Goal: Task Accomplishment & Management: Manage account settings

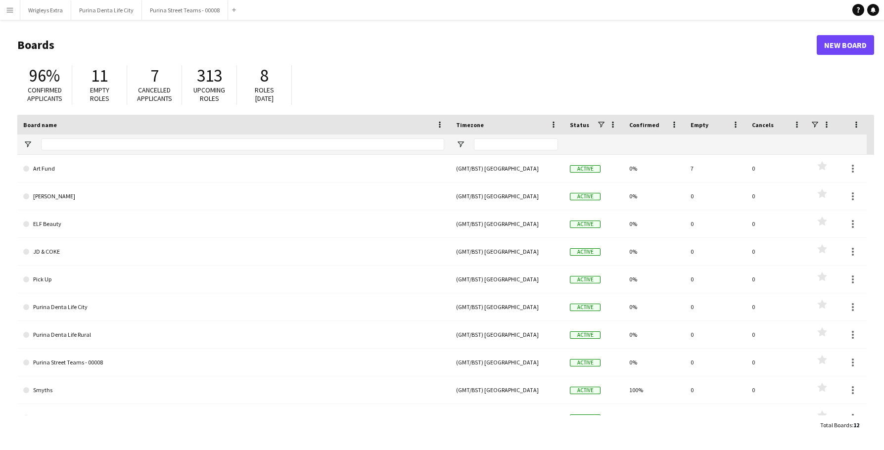
click at [12, 11] on app-icon "Menu" at bounding box center [10, 10] width 8 height 8
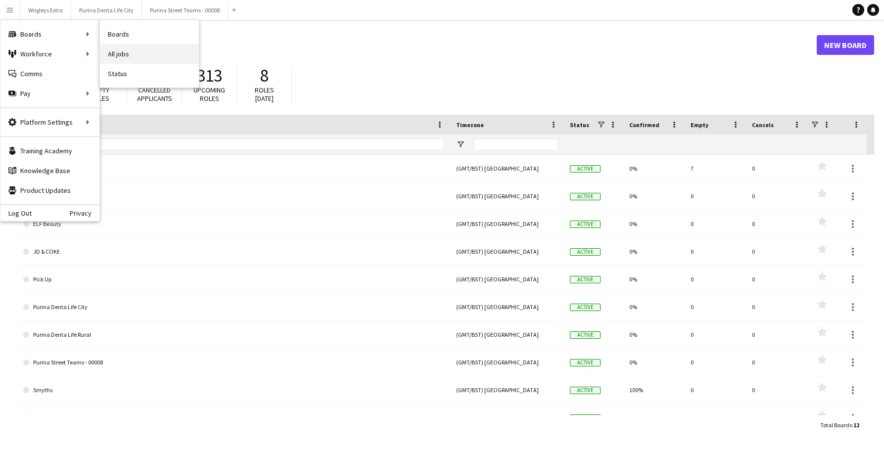
click at [135, 48] on link "All jobs" at bounding box center [149, 54] width 99 height 20
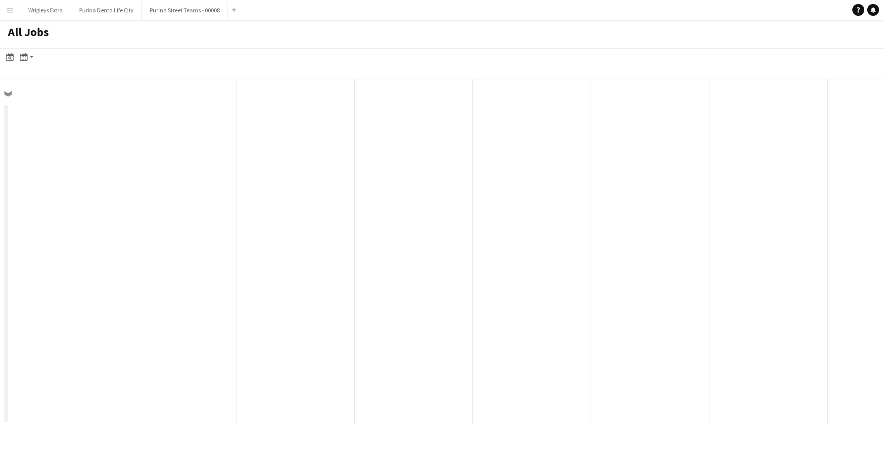
scroll to position [0, 236]
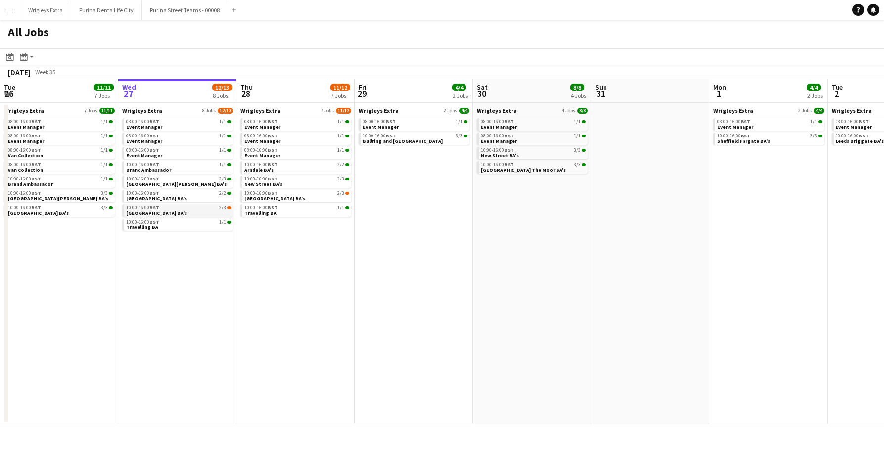
click at [207, 209] on div "10:00-16:00 BST 2/3" at bounding box center [178, 207] width 105 height 5
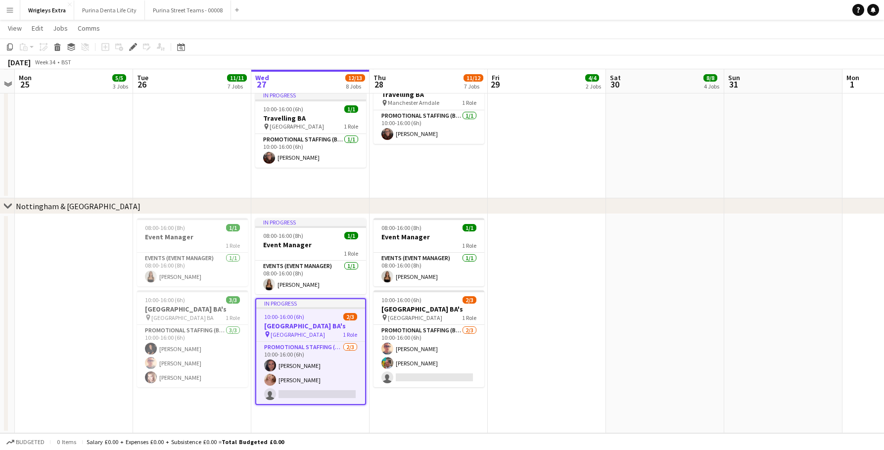
scroll to position [952, 0]
click at [314, 387] on app-card-role "Promotional Staffing (Brand Ambassadors) 2/3 10:00-16:00 (6h) Aimee Wanley-Hayn…" at bounding box center [310, 373] width 109 height 62
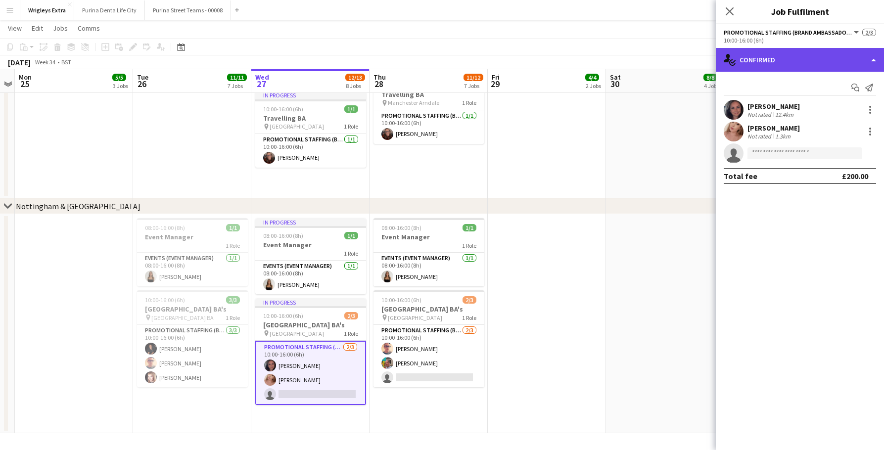
click at [765, 66] on div "single-neutral-actions-check-2 Confirmed" at bounding box center [800, 60] width 168 height 24
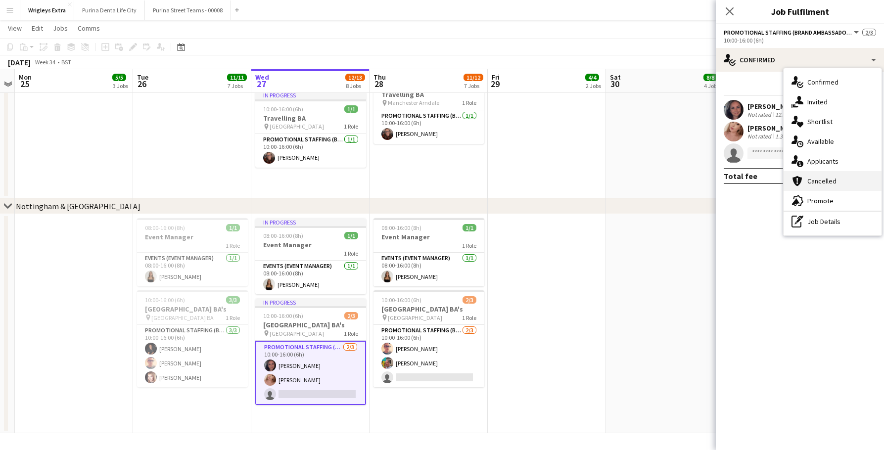
click at [835, 179] on div "cancellation Cancelled" at bounding box center [832, 181] width 98 height 20
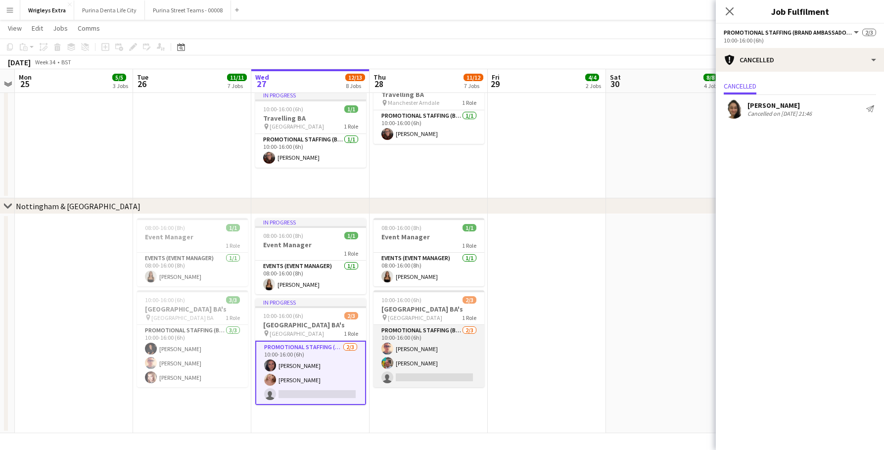
click at [451, 373] on app-card-role "Promotional Staffing (Brand Ambassadors) 2/3 10:00-16:00 (6h) Shane Harmer Owen…" at bounding box center [428, 356] width 111 height 62
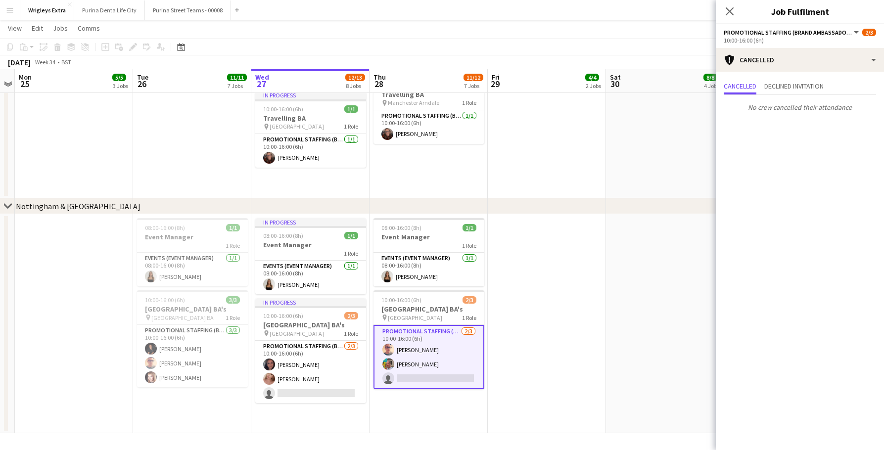
click at [610, 282] on app-date-cell at bounding box center [665, 323] width 118 height 219
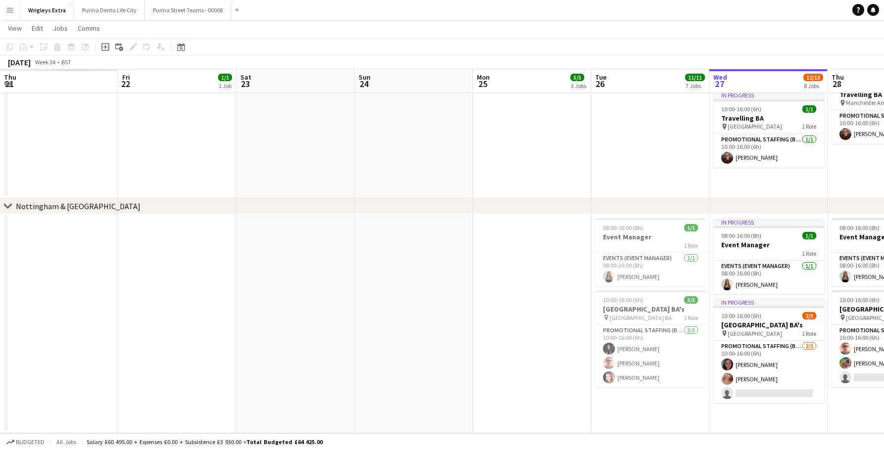
scroll to position [0, 236]
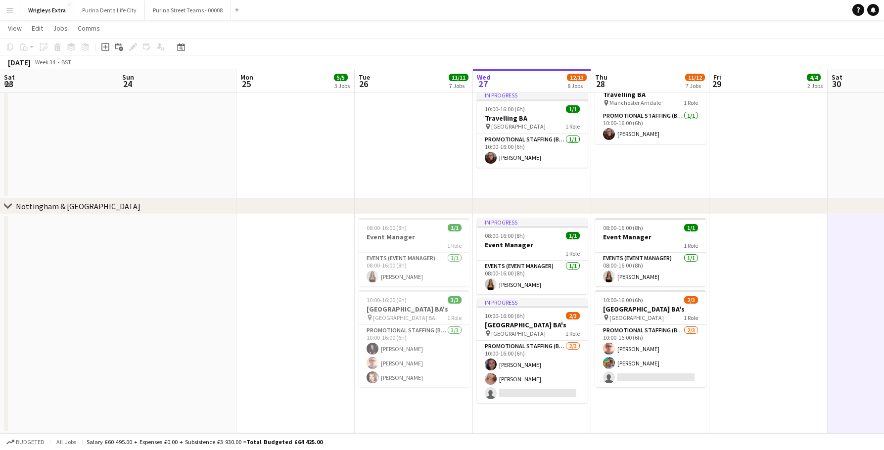
click at [8, 12] on app-icon "Menu" at bounding box center [10, 10] width 8 height 8
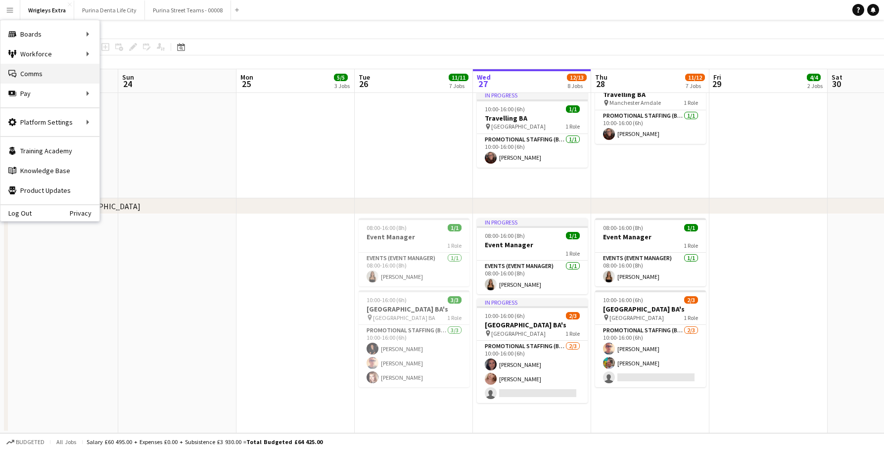
click at [67, 73] on link "Comms Comms" at bounding box center [49, 74] width 99 height 20
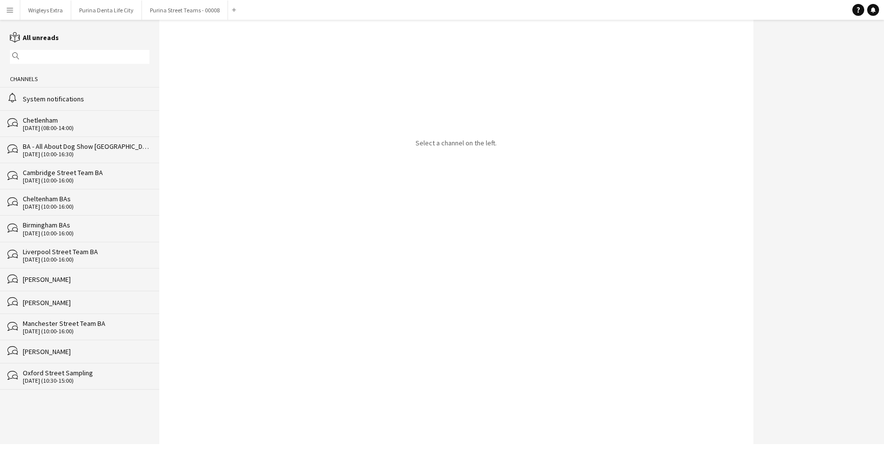
click at [72, 97] on div "System notifications" at bounding box center [86, 98] width 127 height 9
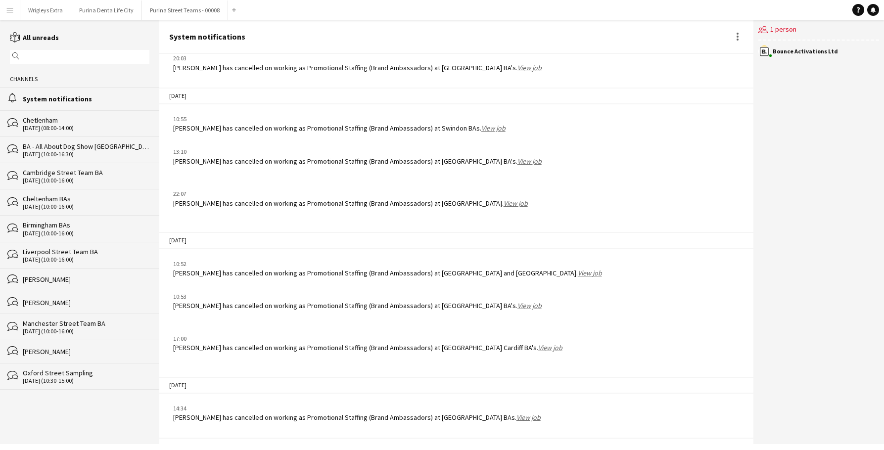
scroll to position [881, 0]
click at [776, 31] on div "users2 1 person" at bounding box center [818, 30] width 121 height 21
click at [766, 27] on icon at bounding box center [765, 28] width 4 height 4
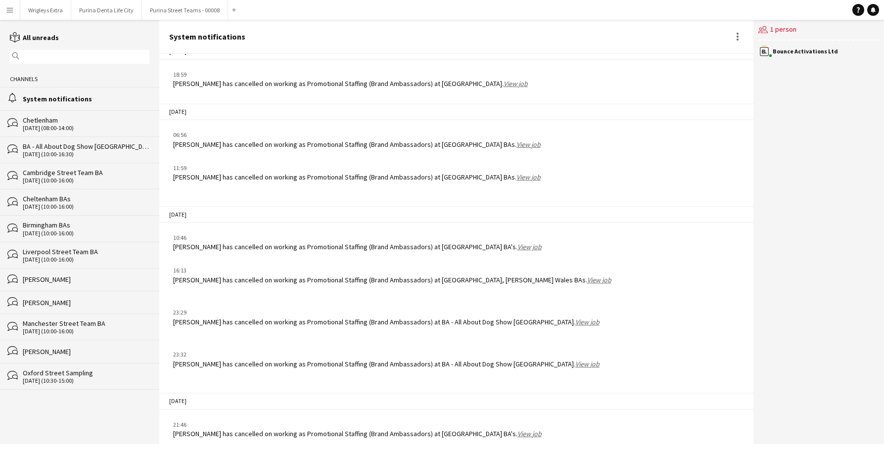
scroll to position [0, 0]
click at [541, 429] on link "View job" at bounding box center [529, 433] width 24 height 9
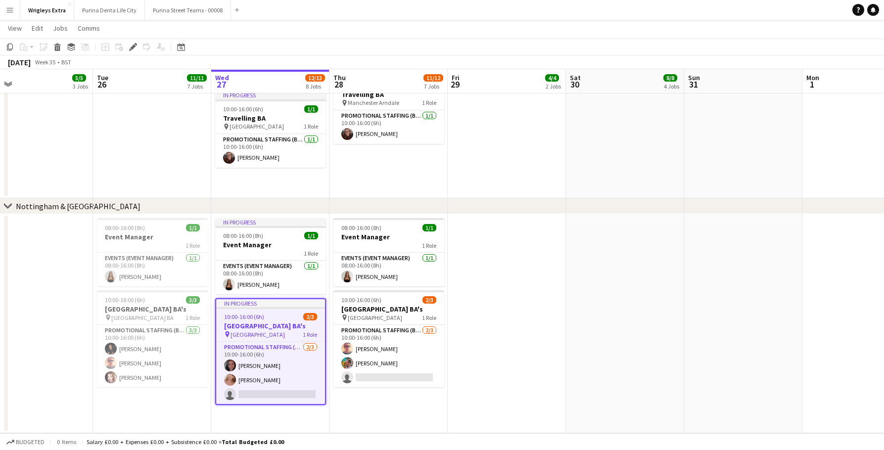
scroll to position [952, 0]
click at [400, 372] on app-card-role "Promotional Staffing (Brand Ambassadors) 2/3 10:00-16:00 (6h) Shane Harmer Owen…" at bounding box center [388, 356] width 111 height 62
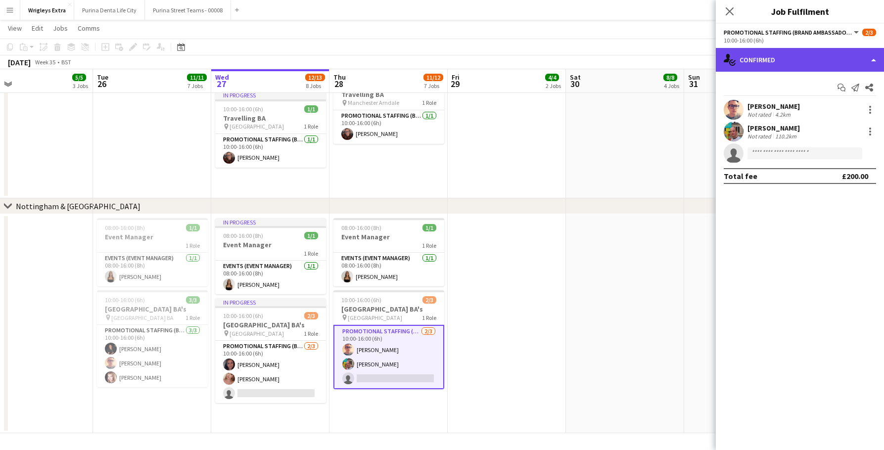
click at [786, 56] on div "single-neutral-actions-check-2 Confirmed" at bounding box center [800, 60] width 168 height 24
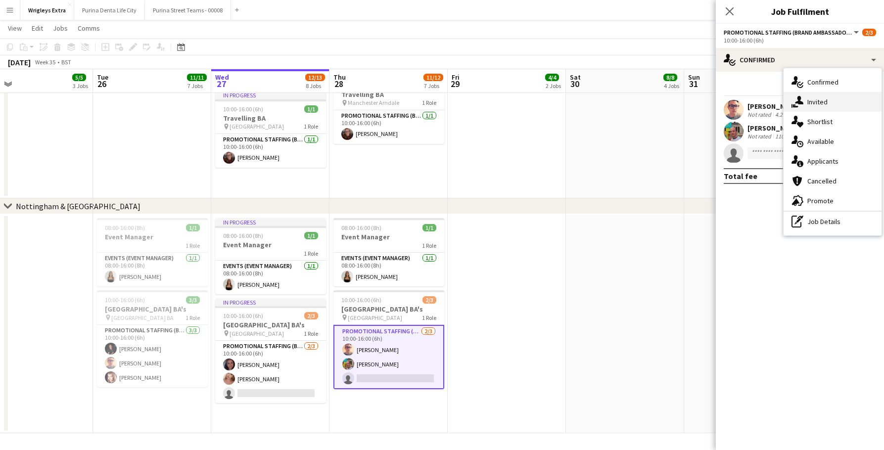
click at [809, 100] on div "single-neutral-actions-share-1 Invited" at bounding box center [832, 102] width 98 height 20
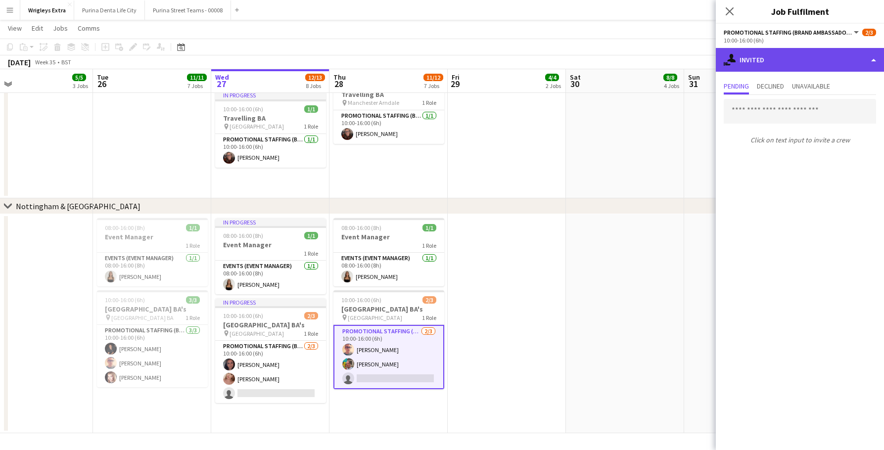
click at [782, 56] on div "single-neutral-actions-share-1 Invited" at bounding box center [800, 60] width 168 height 24
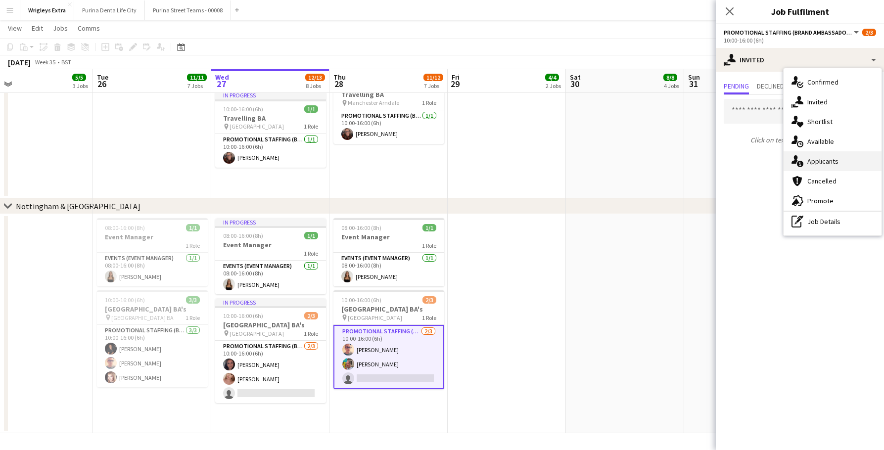
click at [827, 162] on div "single-neutral-actions-information Applicants" at bounding box center [832, 161] width 98 height 20
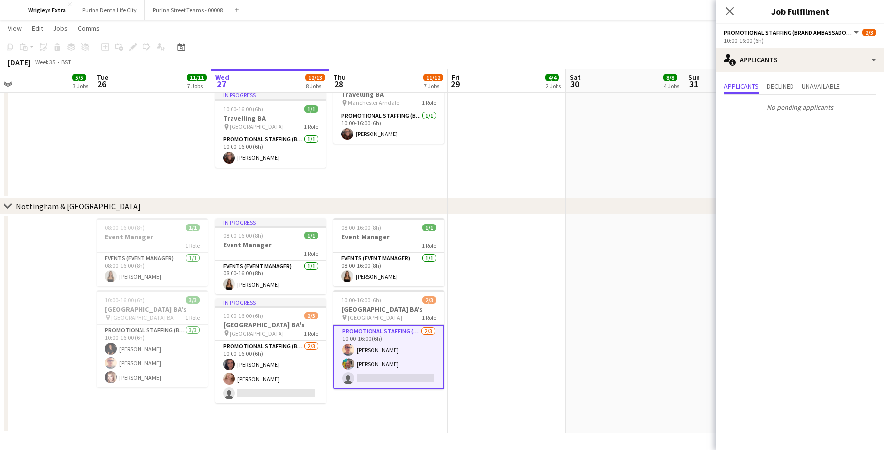
click at [527, 331] on app-date-cell at bounding box center [507, 323] width 118 height 219
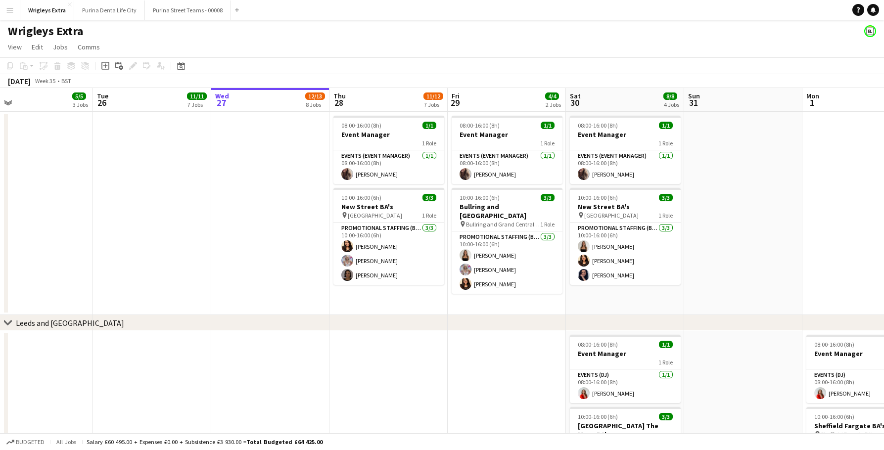
scroll to position [0, 0]
click at [403, 272] on app-card-role "Promotional Staffing (Brand Ambassadors) 3/3 10:00-16:00 (6h) kiren chanchal Lu…" at bounding box center [388, 254] width 111 height 62
click at [414, 268] on app-card-role "Promotional Staffing (Brand Ambassadors) 3/3 10:00-16:00 (6h) kiren chanchal Lu…" at bounding box center [388, 254] width 111 height 62
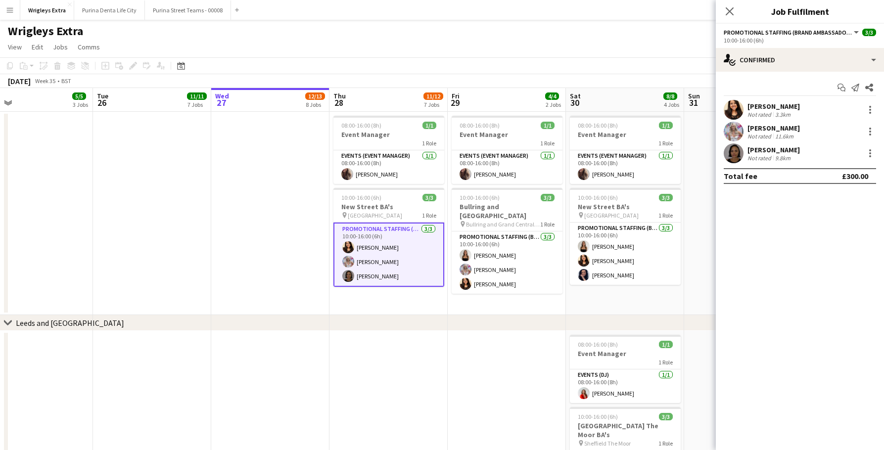
click at [729, 159] on app-user-avatar at bounding box center [733, 153] width 20 height 20
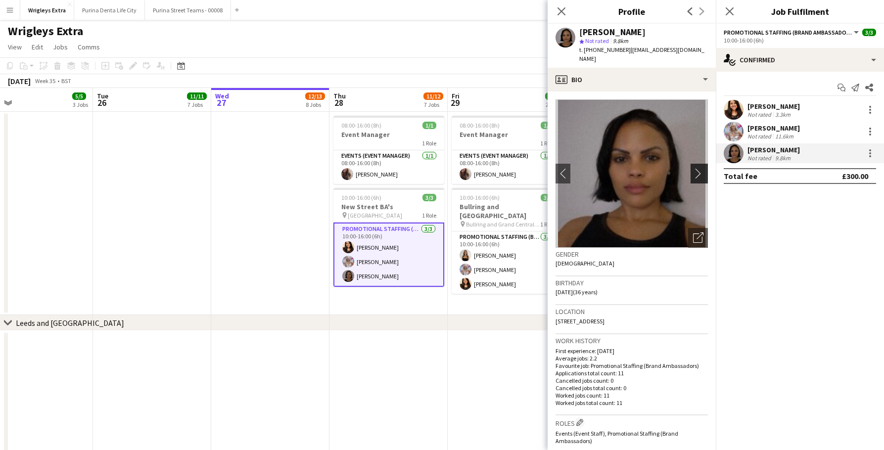
click at [705, 164] on button "chevron-right" at bounding box center [700, 174] width 20 height 20
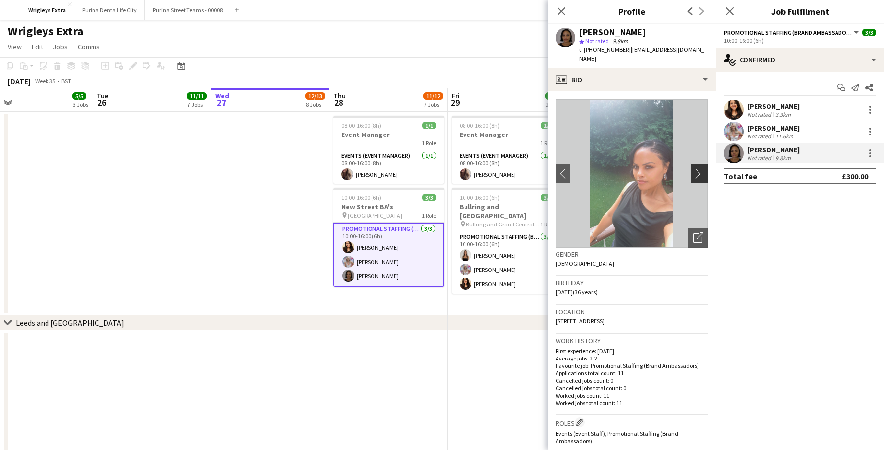
click at [699, 168] on app-icon "chevron-right" at bounding box center [700, 173] width 15 height 10
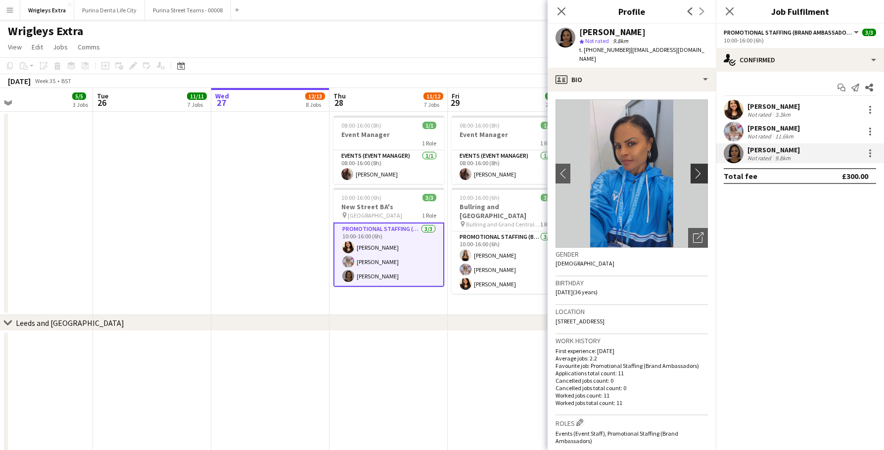
click at [699, 168] on app-icon "chevron-right" at bounding box center [700, 173] width 15 height 10
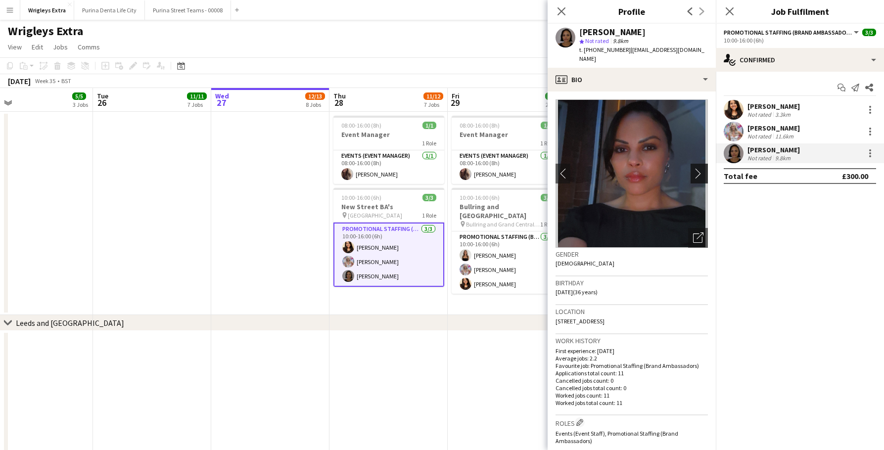
click at [699, 168] on app-icon "chevron-right" at bounding box center [700, 173] width 15 height 10
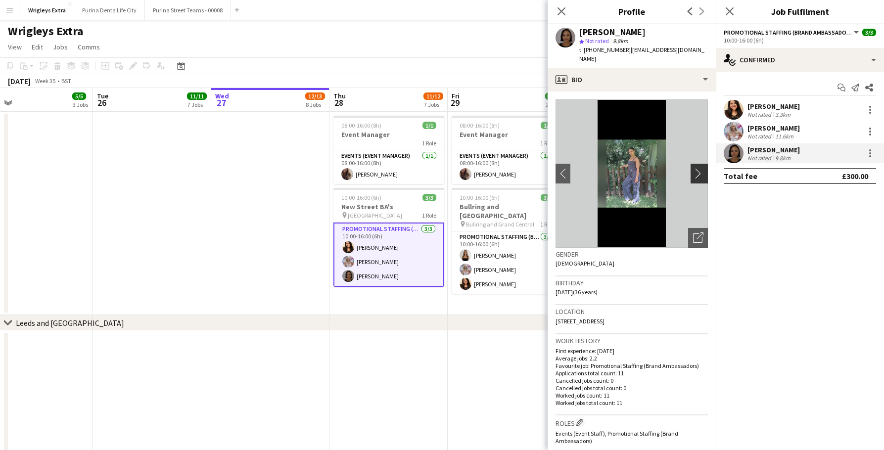
click at [699, 168] on app-icon "chevron-right" at bounding box center [700, 173] width 15 height 10
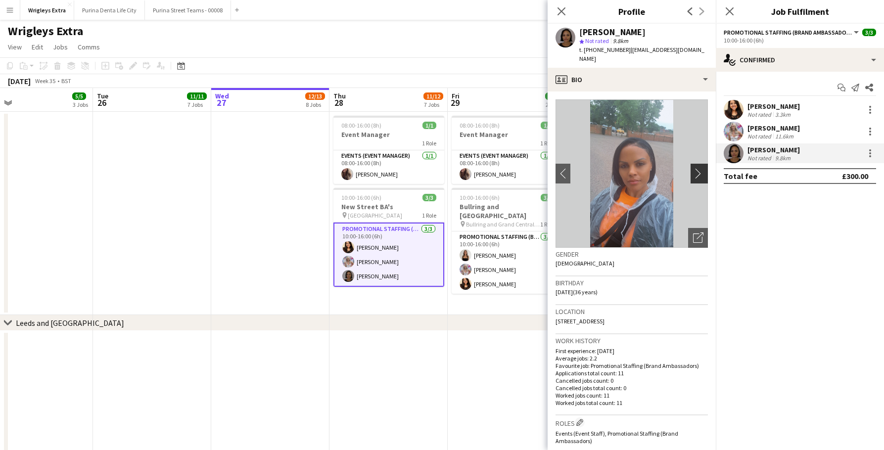
click at [699, 168] on app-icon "chevron-right" at bounding box center [700, 173] width 15 height 10
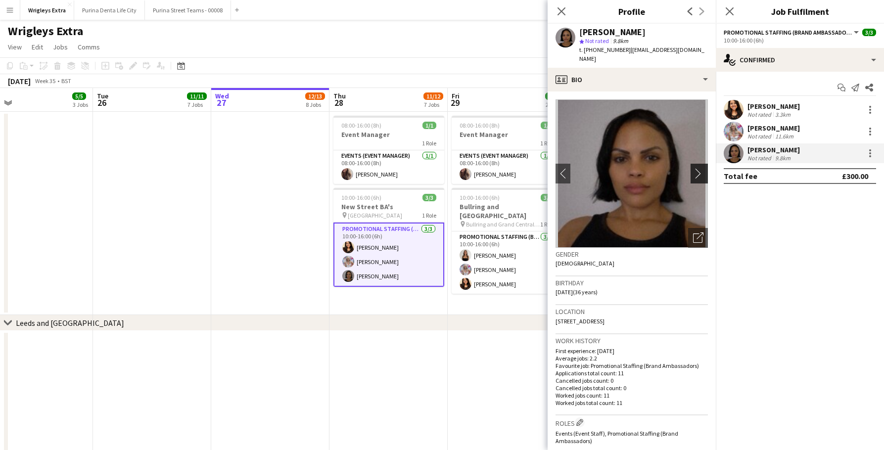
click at [699, 168] on app-icon "chevron-right" at bounding box center [700, 173] width 15 height 10
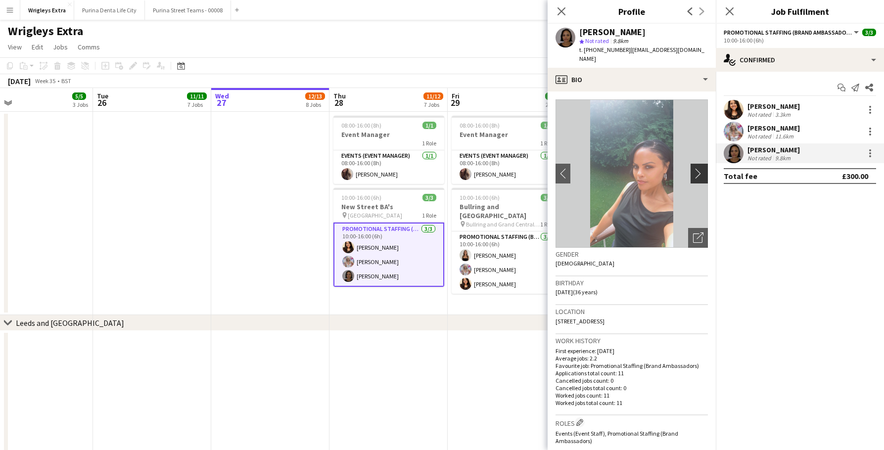
click at [699, 168] on app-icon "chevron-right" at bounding box center [700, 173] width 15 height 10
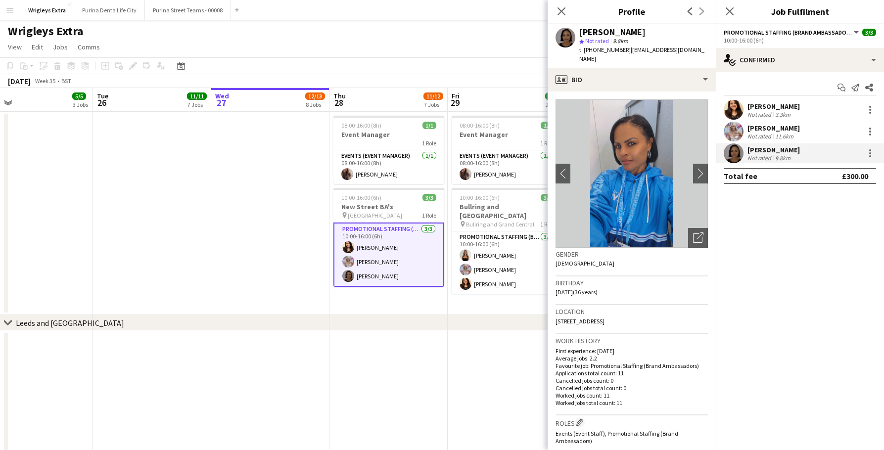
click at [524, 65] on app-toolbar "Copy Paste Paste Command V Paste with crew Command Shift V Paste linked Job Del…" at bounding box center [442, 65] width 884 height 17
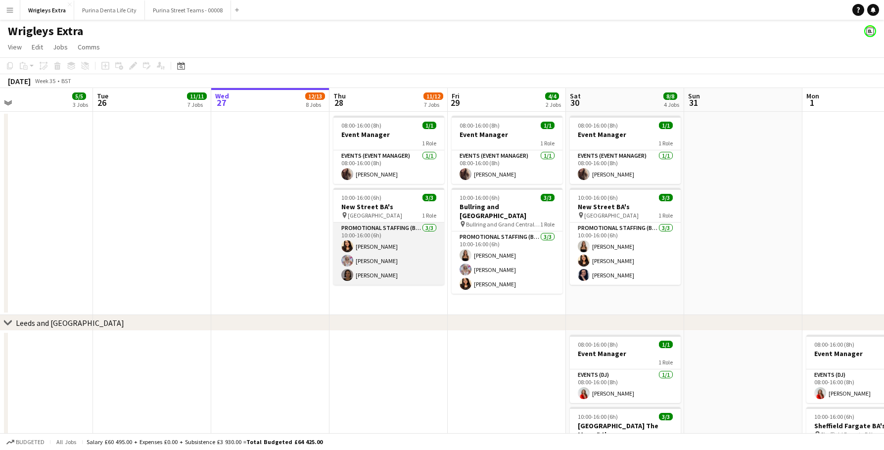
click at [408, 280] on app-card-role "Promotional Staffing (Brand Ambassadors) 3/3 10:00-16:00 (6h) kiren chanchal Lu…" at bounding box center [388, 254] width 111 height 62
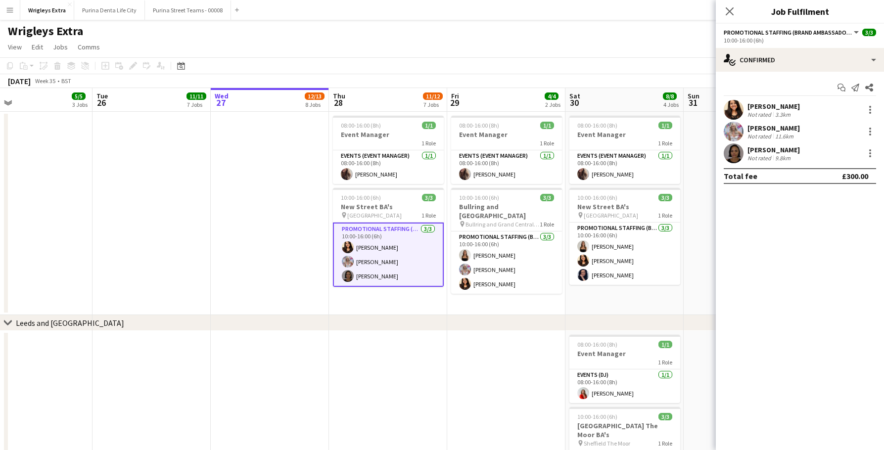
click at [741, 150] on app-user-avatar at bounding box center [733, 153] width 20 height 20
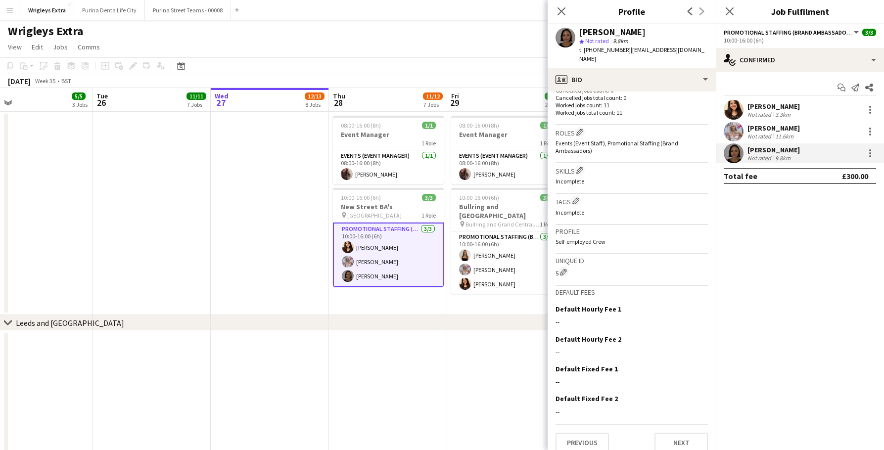
scroll to position [289, 0]
click at [573, 425] on div "Previous Next" at bounding box center [631, 439] width 152 height 28
click at [573, 434] on button "Previous" at bounding box center [581, 444] width 53 height 20
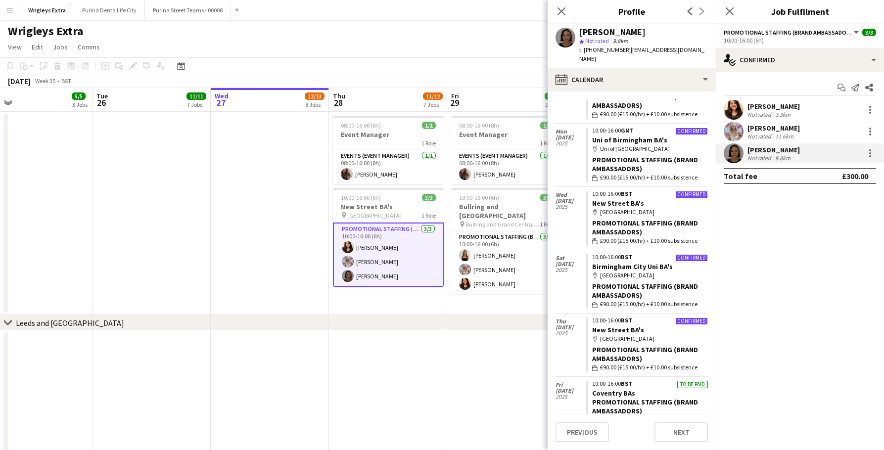
scroll to position [51, 0]
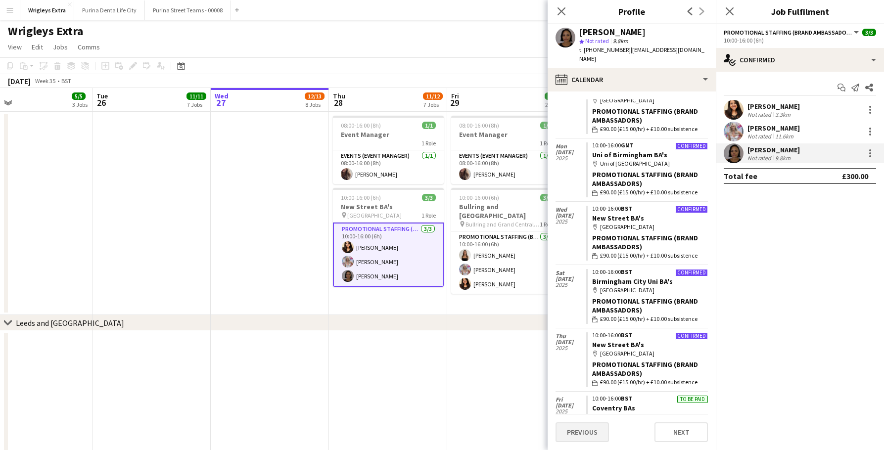
click at [590, 433] on button "Previous" at bounding box center [581, 432] width 53 height 20
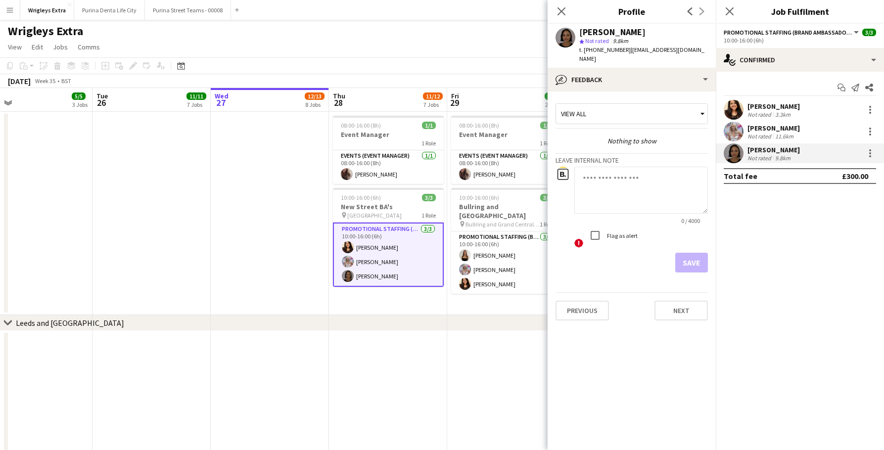
click at [587, 313] on app-crew-profile-feedback-tab "View all Nothing to show Leave internal note 0 / 4000 ! Flag as alert Save Prev…" at bounding box center [631, 270] width 168 height 359
click at [581, 301] on button "Previous" at bounding box center [581, 311] width 53 height 20
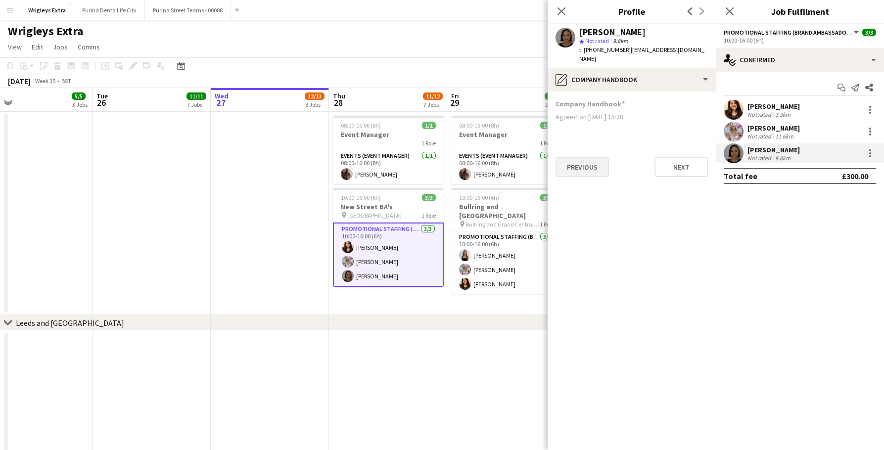
click at [586, 166] on button "Previous" at bounding box center [581, 167] width 53 height 20
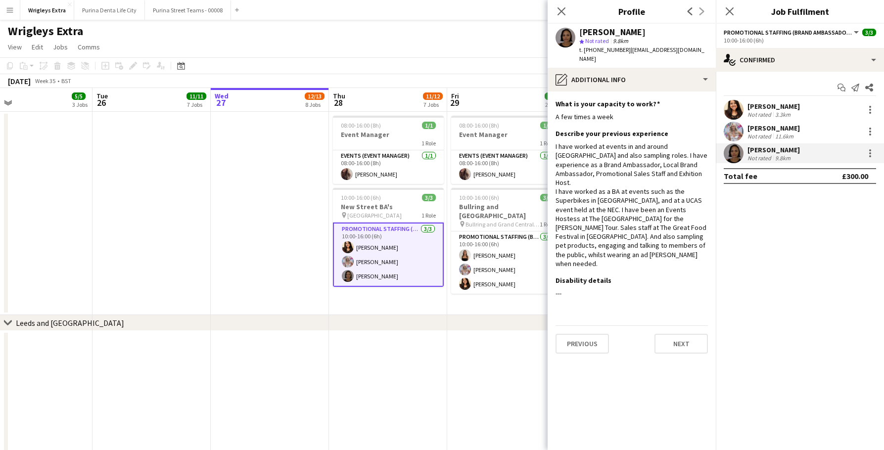
click at [418, 42] on app-page-menu "View Day view expanded Day view collapsed Month view Date picker Jump to today …" at bounding box center [442, 48] width 884 height 19
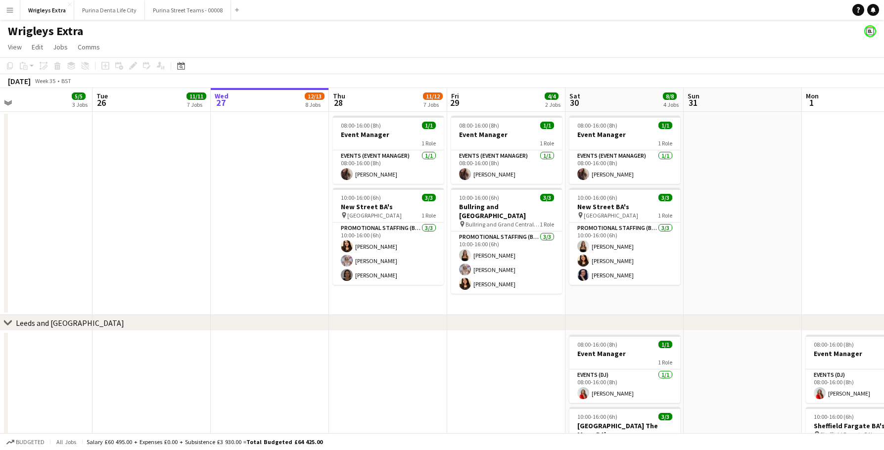
click at [9, 10] on app-icon "Menu" at bounding box center [10, 10] width 8 height 8
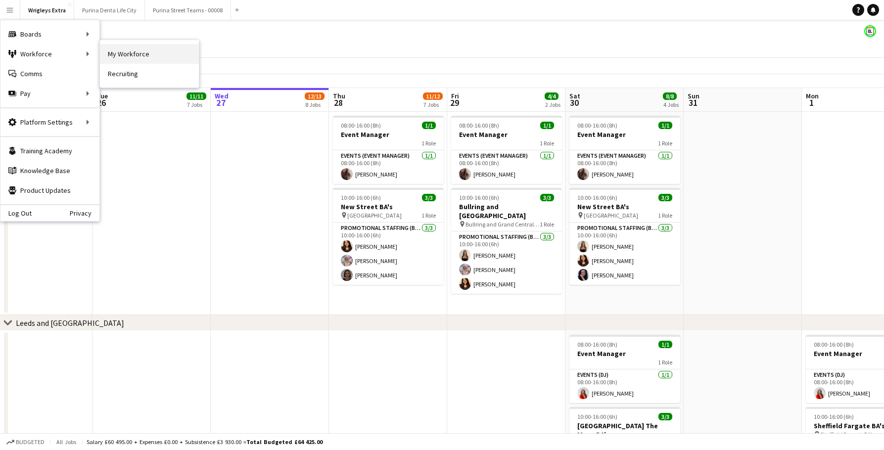
click at [151, 52] on link "My Workforce" at bounding box center [149, 54] width 99 height 20
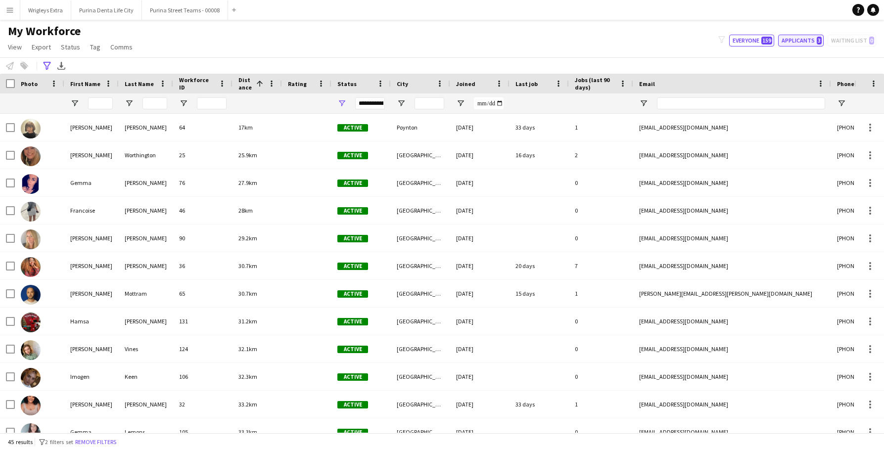
click at [811, 44] on button "Applicants 3" at bounding box center [800, 41] width 45 height 12
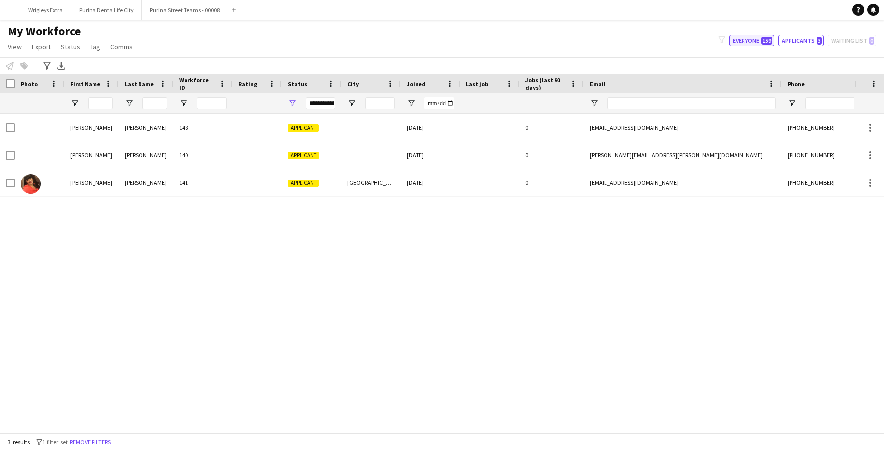
click at [760, 42] on button "Everyone 159" at bounding box center [751, 41] width 45 height 12
type input "**********"
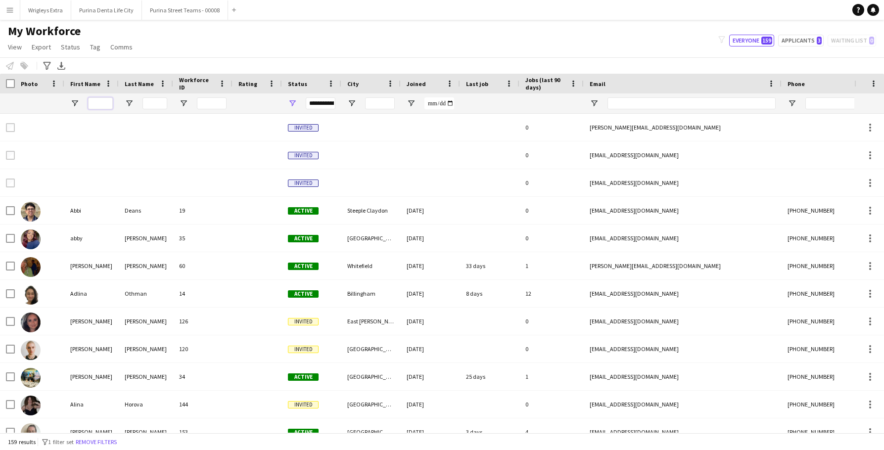
click at [100, 103] on input "First Name Filter Input" at bounding box center [100, 103] width 25 height 12
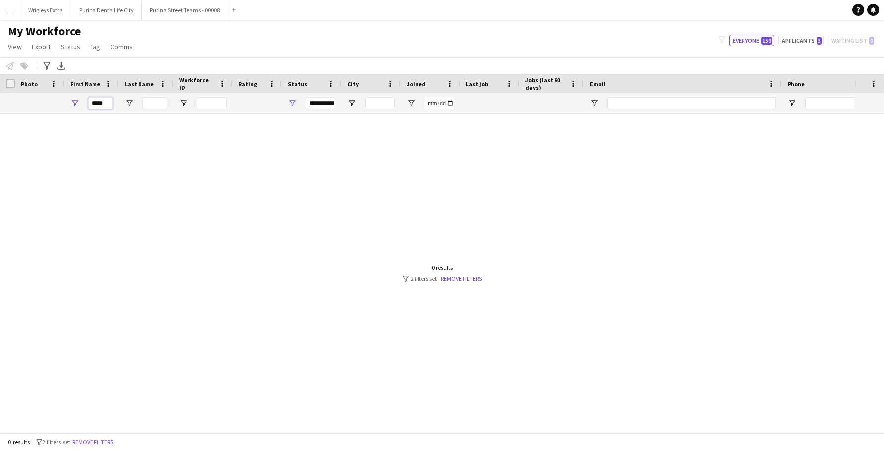
type input "*****"
drag, startPoint x: 125, startPoint y: 119, endPoint x: 475, endPoint y: 276, distance: 383.2
click at [475, 276] on link "Remove filters" at bounding box center [461, 278] width 41 height 7
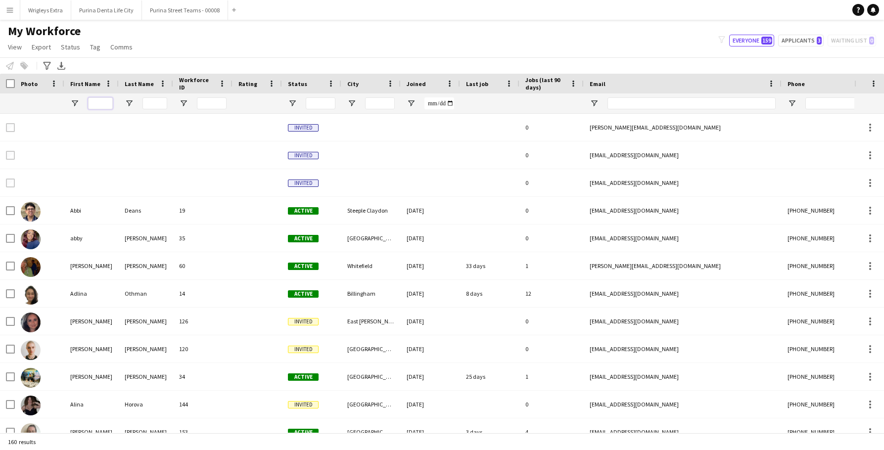
click at [99, 105] on input "First Name Filter Input" at bounding box center [100, 103] width 25 height 12
type input "*"
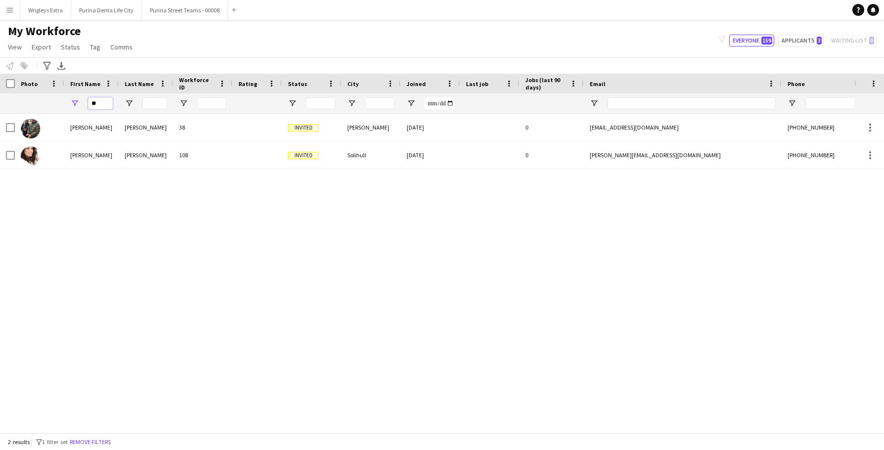
type input "*"
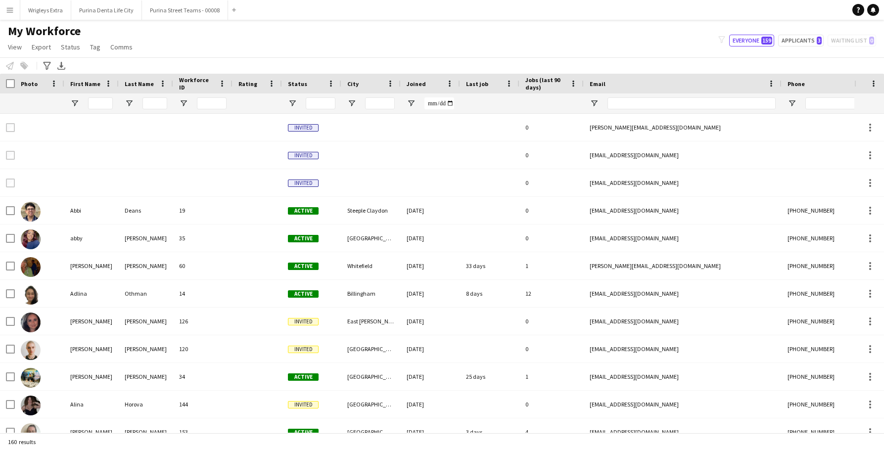
click at [11, 13] on app-icon "Menu" at bounding box center [10, 10] width 8 height 8
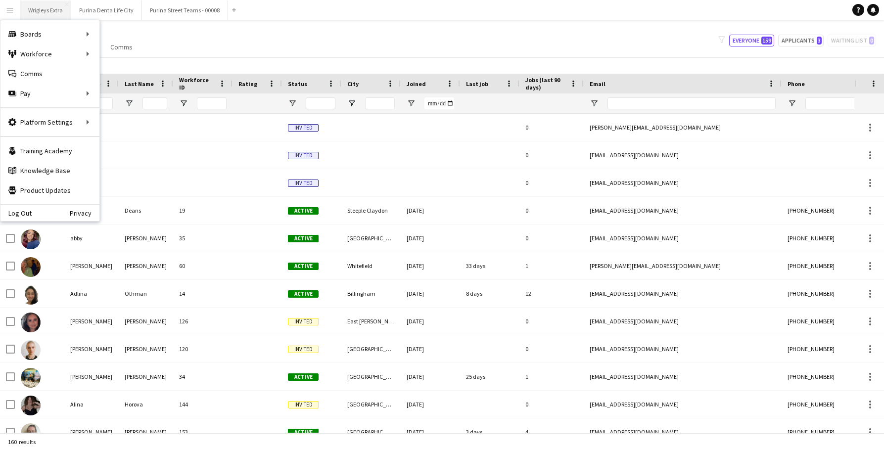
click at [36, 5] on button "Wrigleys Extra Close" at bounding box center [45, 9] width 51 height 19
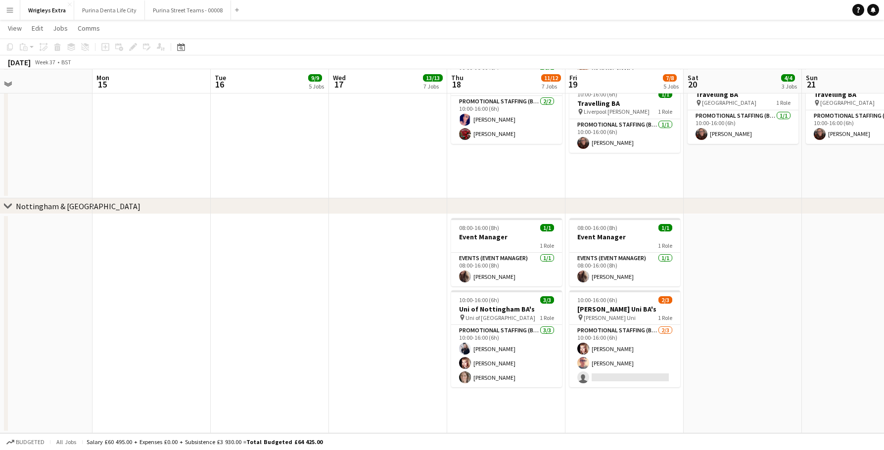
scroll to position [952, 0]
click at [641, 377] on app-card-role "Promotional Staffing (Brand Ambassadors) 2/3 10:00-16:00 (6h) Isabeau Bentley S…" at bounding box center [624, 356] width 111 height 62
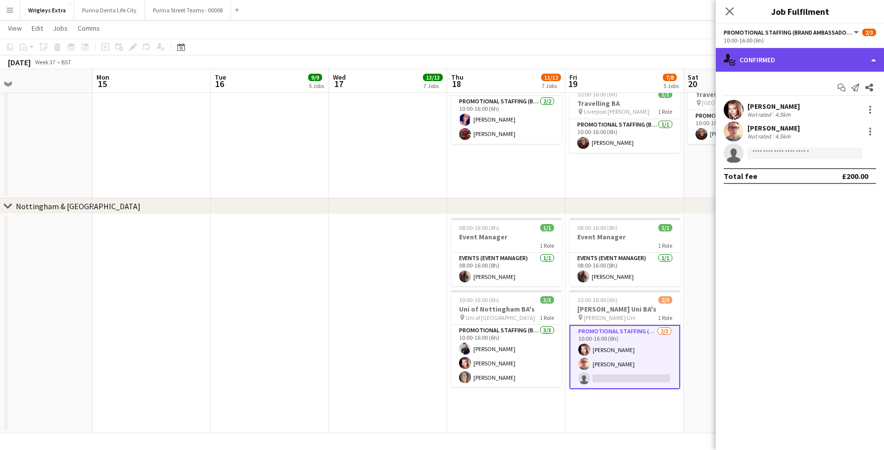
click at [836, 51] on div "single-neutral-actions-check-2 Confirmed" at bounding box center [800, 60] width 168 height 24
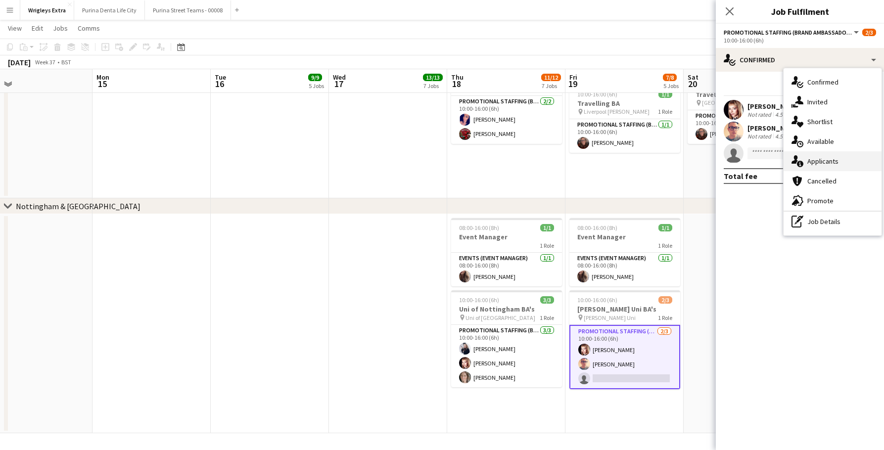
click at [840, 165] on div "single-neutral-actions-information Applicants" at bounding box center [832, 161] width 98 height 20
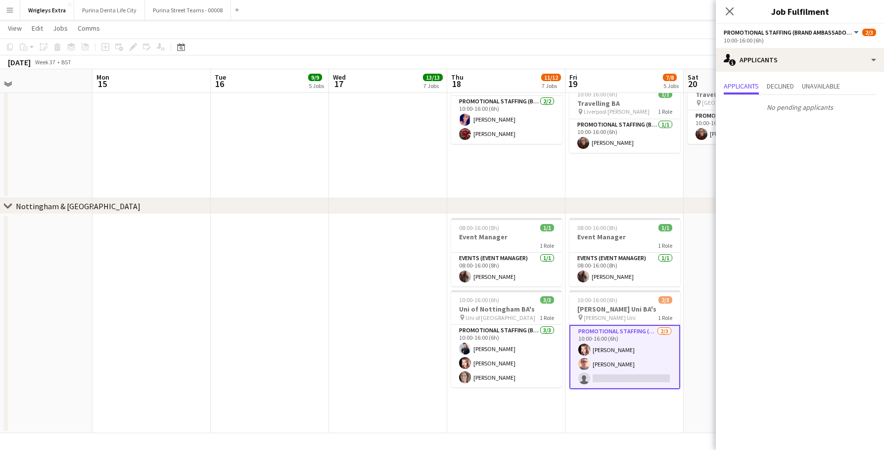
click at [702, 311] on app-date-cell at bounding box center [742, 323] width 118 height 219
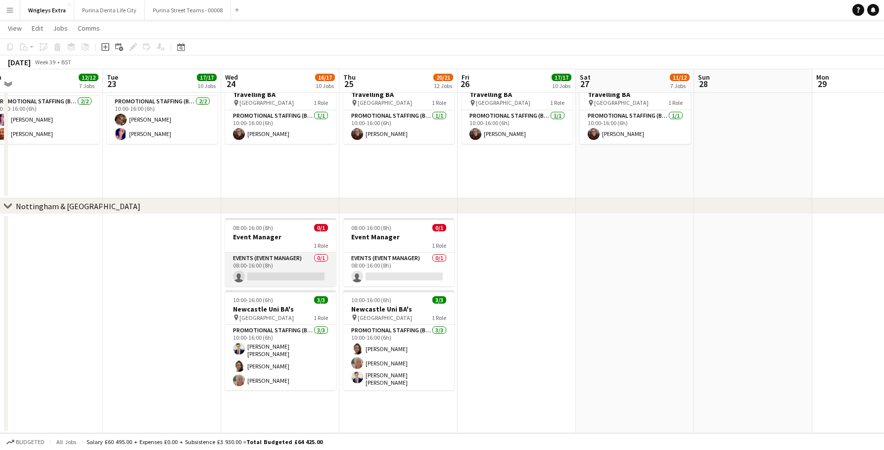
click at [296, 273] on app-card-role "Events (Event Manager) 0/1 08:00-16:00 (8h) single-neutral-actions" at bounding box center [280, 270] width 111 height 34
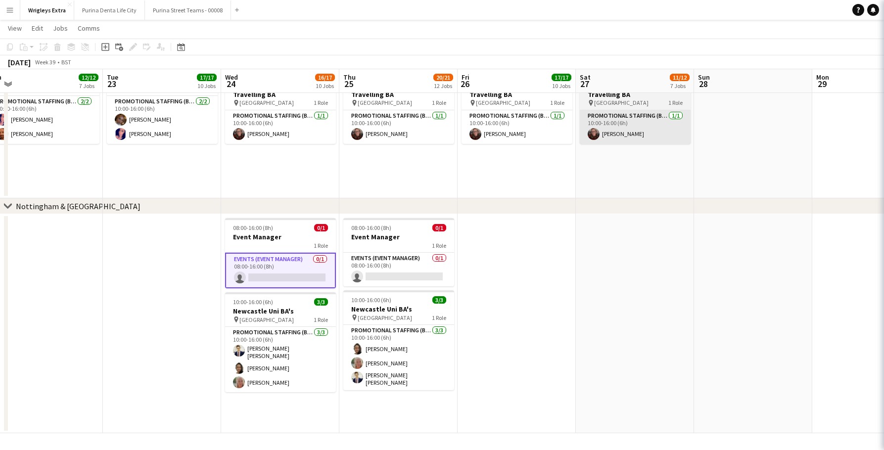
scroll to position [0, 369]
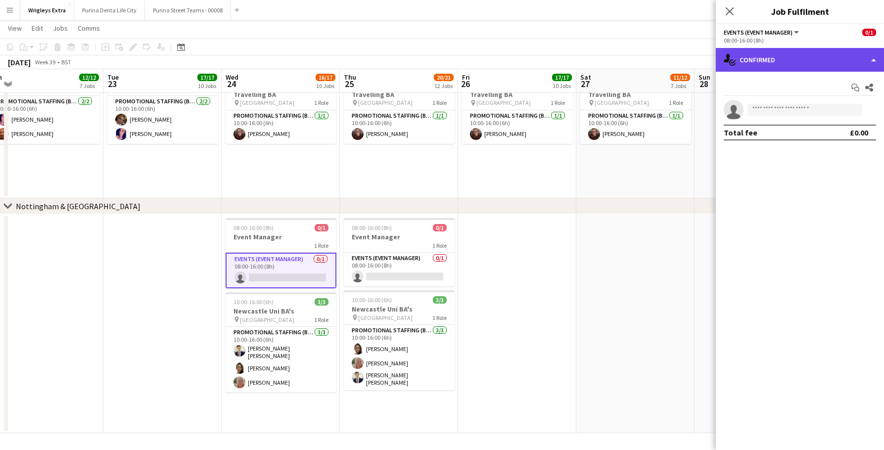
click at [786, 66] on div "single-neutral-actions-check-2 Confirmed" at bounding box center [800, 60] width 168 height 24
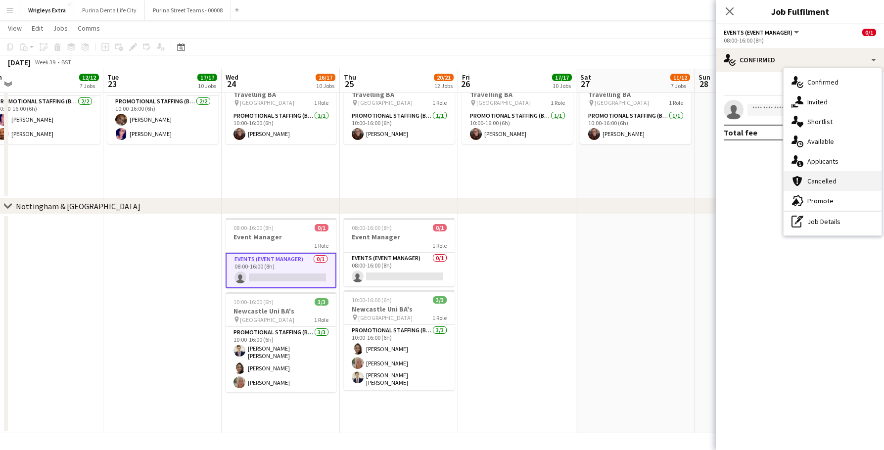
click at [814, 178] on div "cancellation Cancelled" at bounding box center [832, 181] width 98 height 20
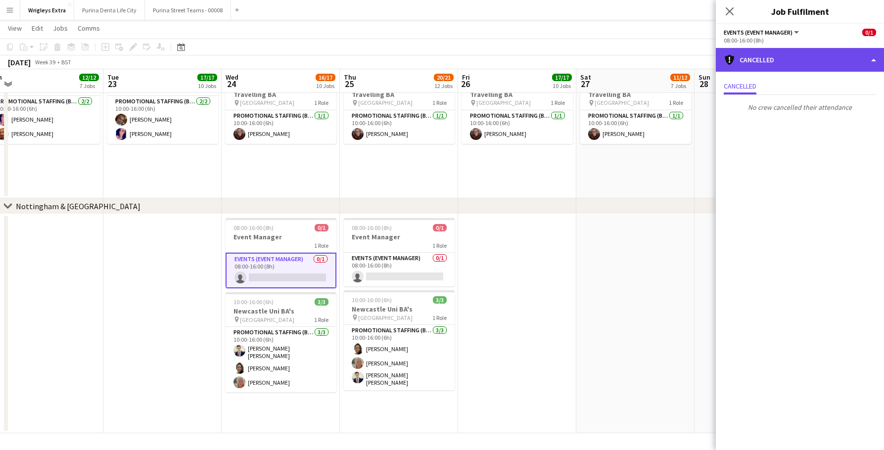
click at [758, 65] on div "cancellation Cancelled" at bounding box center [800, 60] width 168 height 24
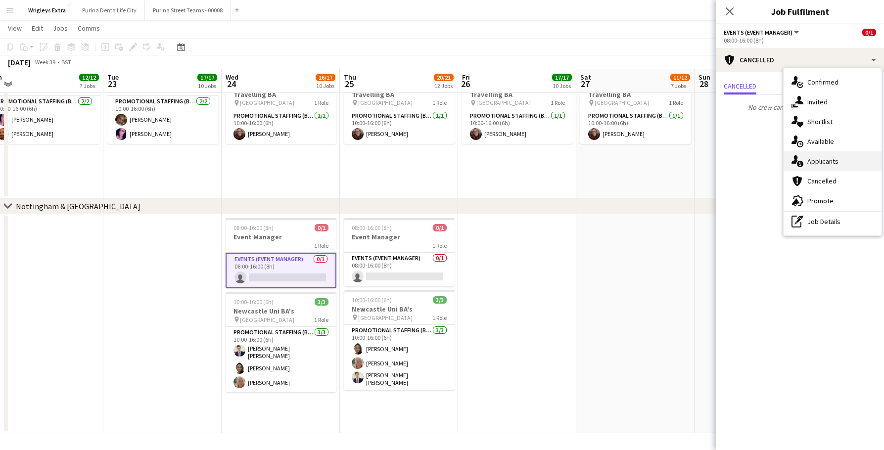
click at [823, 163] on div "single-neutral-actions-information Applicants" at bounding box center [832, 161] width 98 height 20
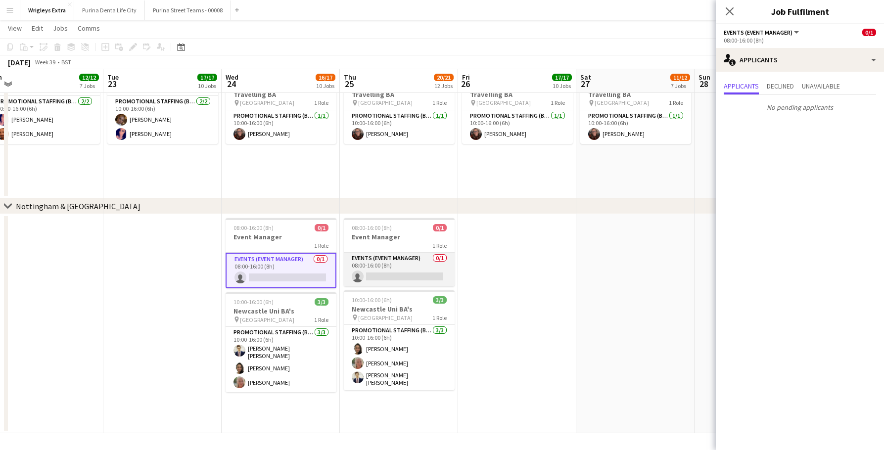
click at [379, 276] on app-card-role "Events (Event Manager) 0/1 08:00-16:00 (8h) single-neutral-actions" at bounding box center [399, 270] width 111 height 34
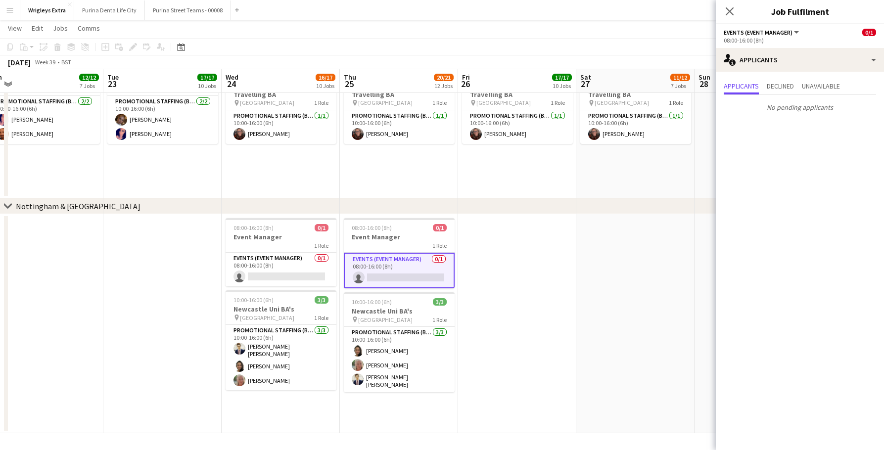
click at [534, 277] on app-date-cell at bounding box center [517, 323] width 118 height 219
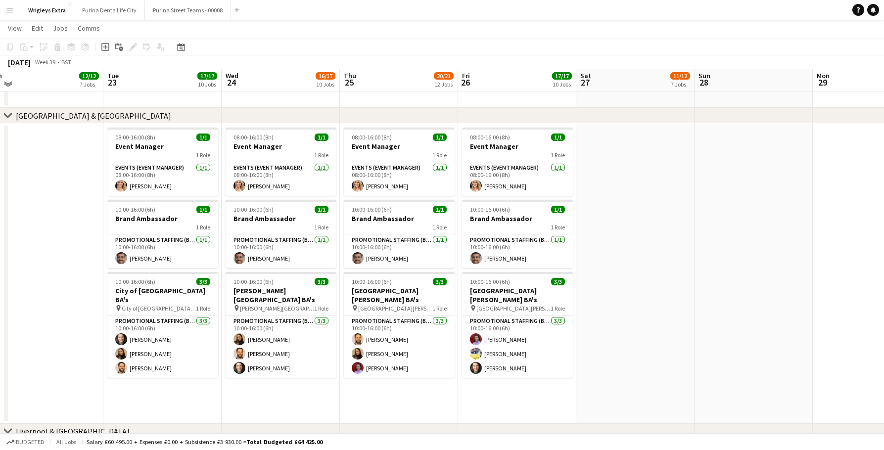
scroll to position [417, 0]
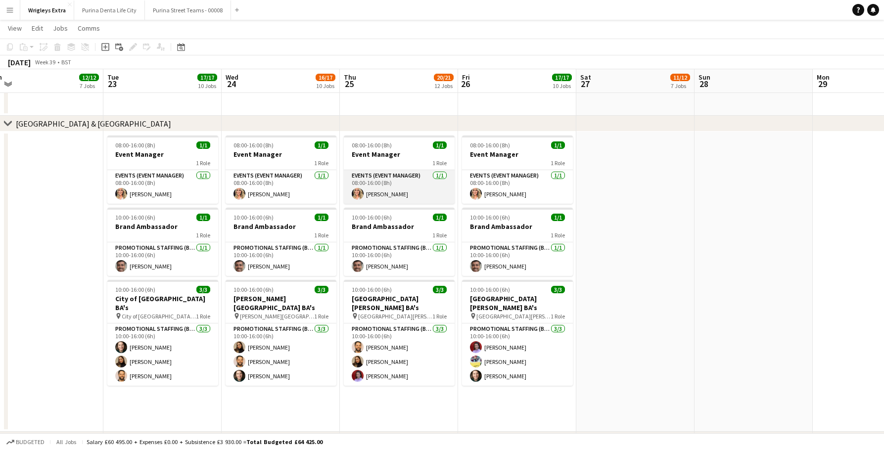
click at [370, 188] on app-card-role "Events (Event Manager) 1/1 08:00-16:00 (8h) Cheri Cunningham" at bounding box center [399, 187] width 111 height 34
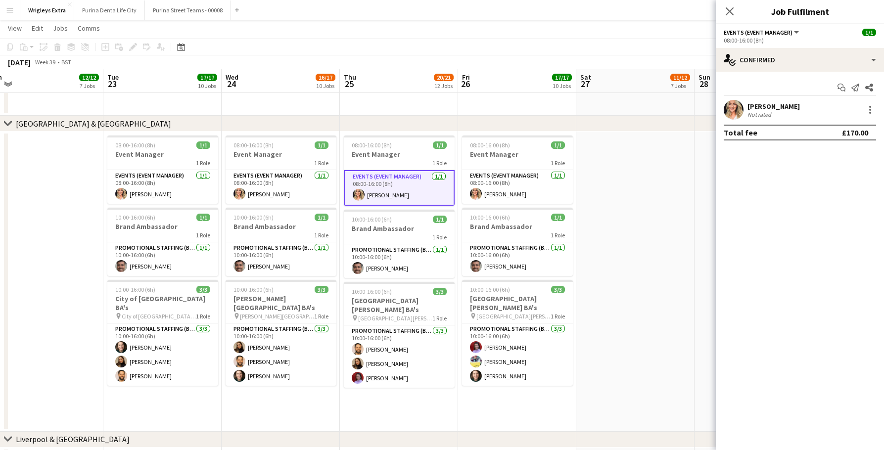
click at [730, 121] on app-confirmed-crew "Cheri Cunningham Not rated Total fee £170.00" at bounding box center [800, 120] width 168 height 41
click at [730, 109] on app-user-avatar at bounding box center [733, 110] width 20 height 20
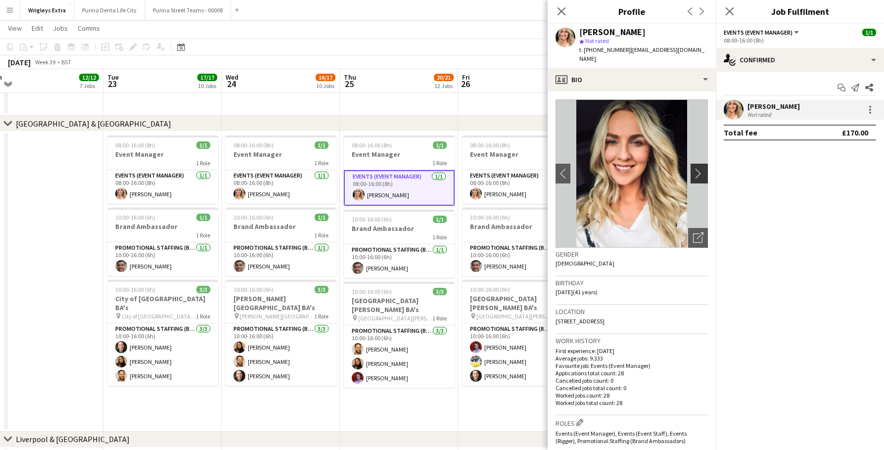
click at [700, 168] on app-icon "chevron-right" at bounding box center [700, 173] width 15 height 10
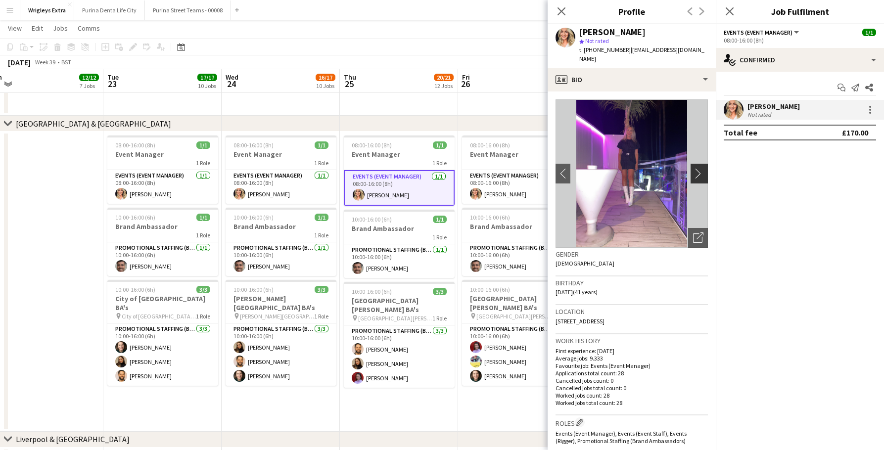
click at [700, 168] on app-icon "chevron-right" at bounding box center [700, 173] width 15 height 10
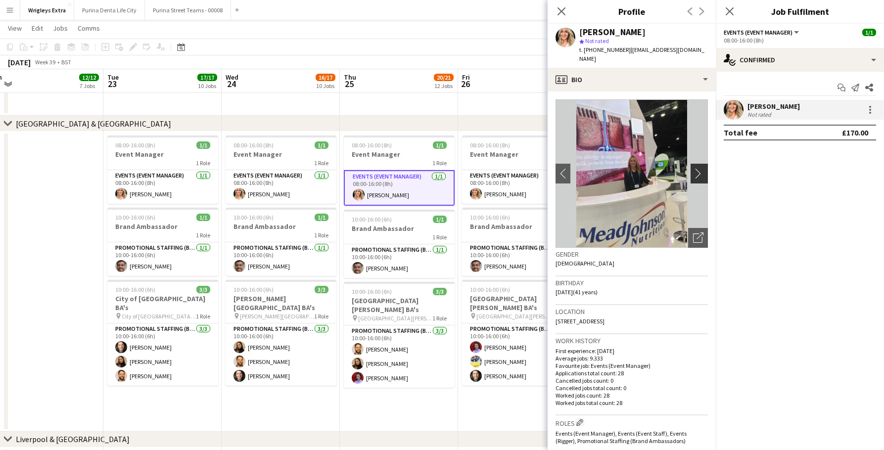
click at [700, 168] on app-icon "chevron-right" at bounding box center [700, 173] width 15 height 10
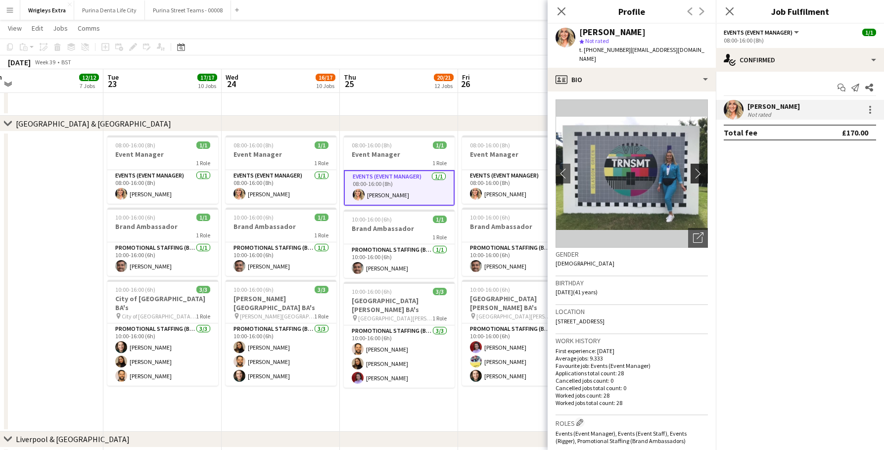
click at [700, 168] on app-icon "chevron-right" at bounding box center [700, 173] width 15 height 10
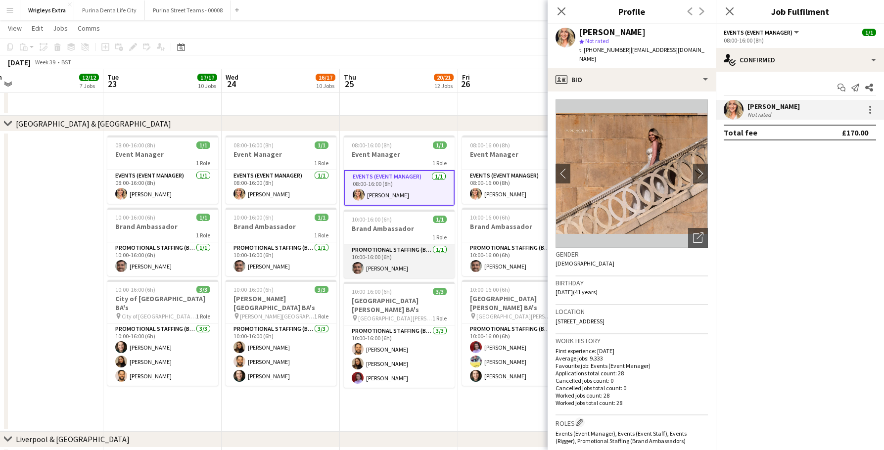
click at [369, 257] on app-card-role "Promotional Staffing (Brand Ambassadors) 1/1 10:00-16:00 (6h) Luis Cirne" at bounding box center [399, 261] width 111 height 34
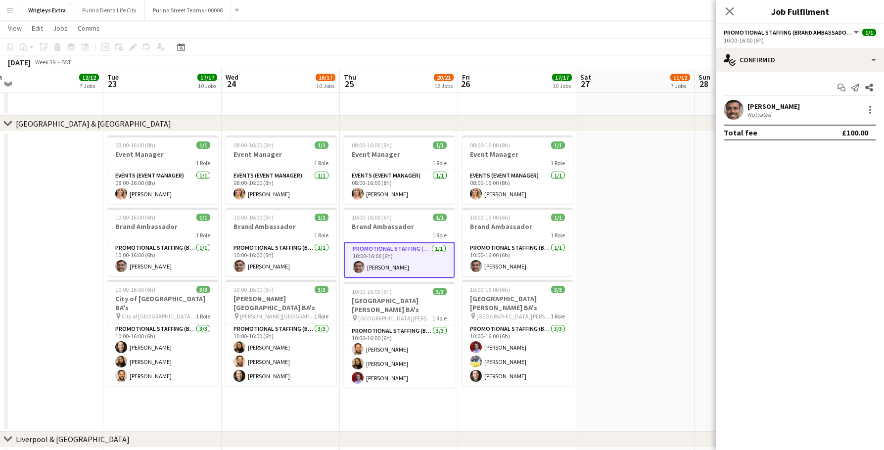
click at [355, 266] on app-user-avatar at bounding box center [359, 267] width 12 height 12
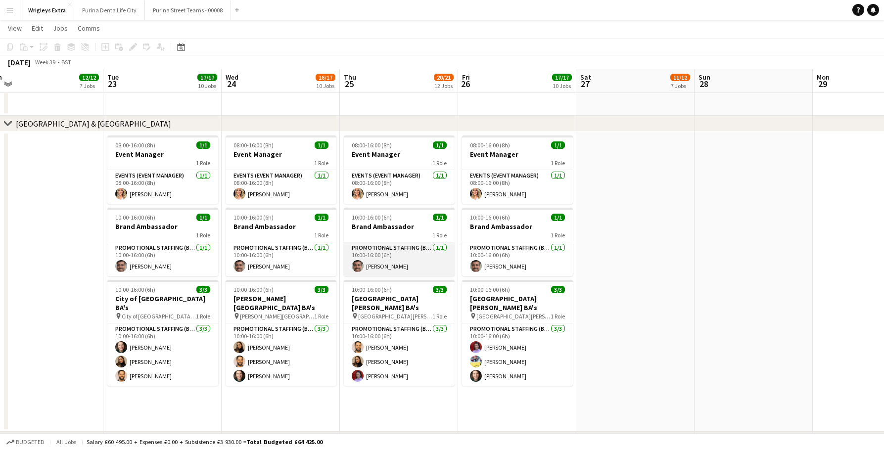
click at [354, 265] on app-user-avatar at bounding box center [358, 266] width 12 height 12
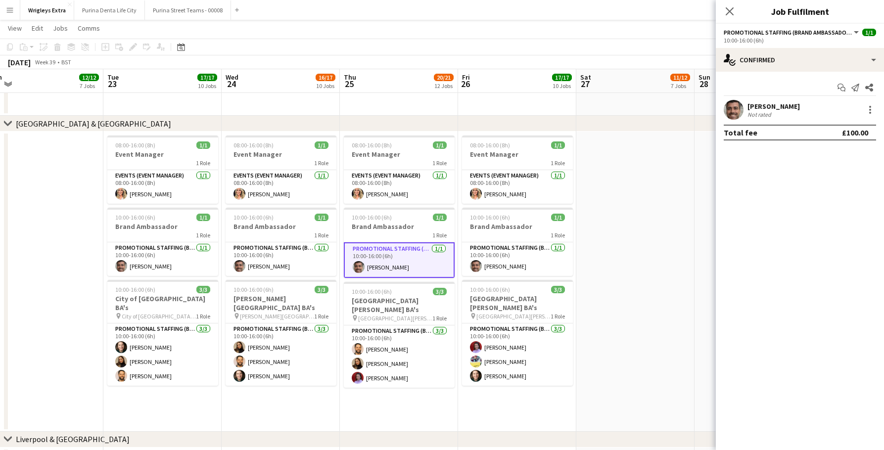
click at [732, 100] on app-user-avatar at bounding box center [733, 110] width 20 height 20
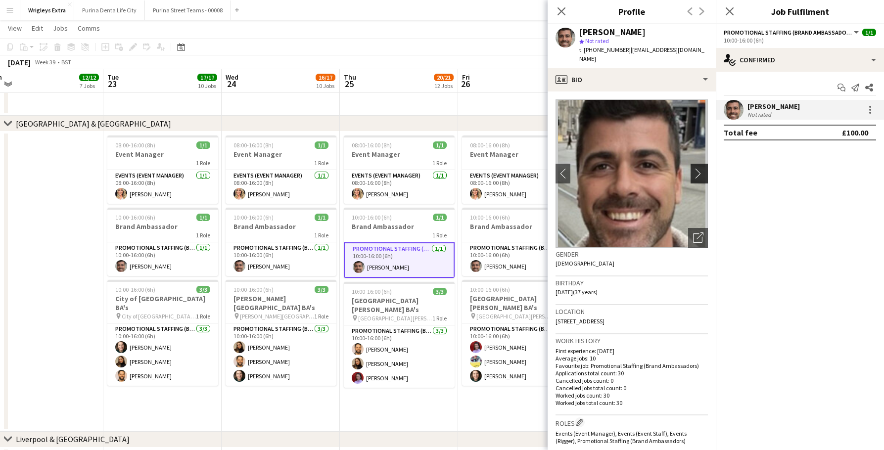
click at [702, 168] on app-icon "chevron-right" at bounding box center [700, 173] width 15 height 10
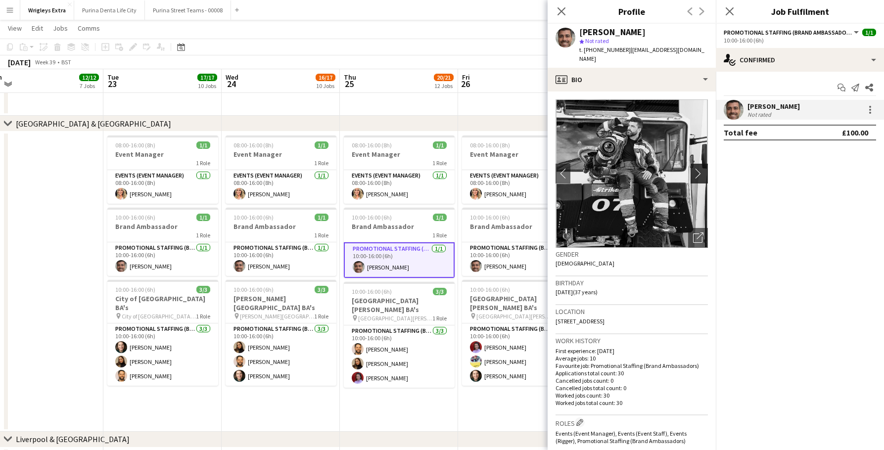
click at [702, 168] on app-icon "chevron-right" at bounding box center [700, 173] width 15 height 10
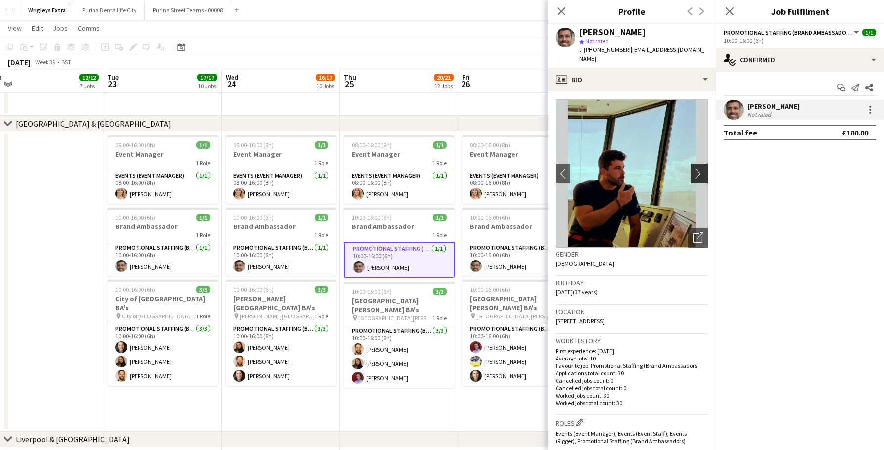
click at [702, 168] on app-icon "chevron-right" at bounding box center [700, 173] width 15 height 10
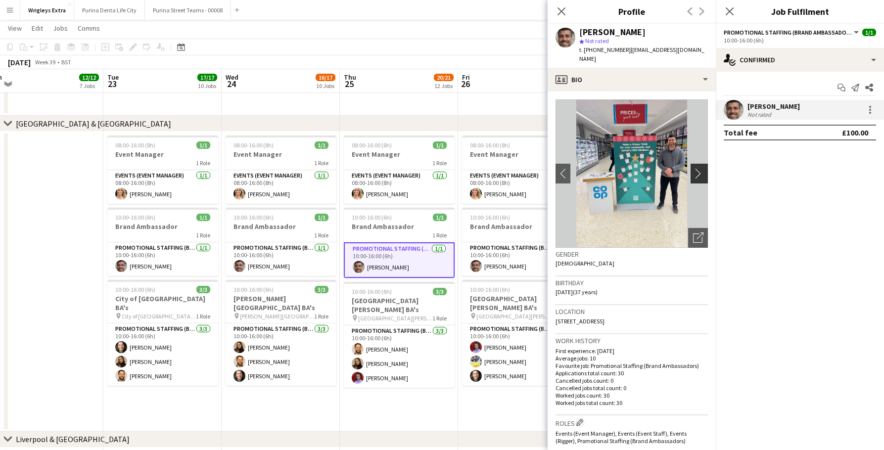
click at [706, 168] on app-icon "chevron-right" at bounding box center [700, 173] width 15 height 10
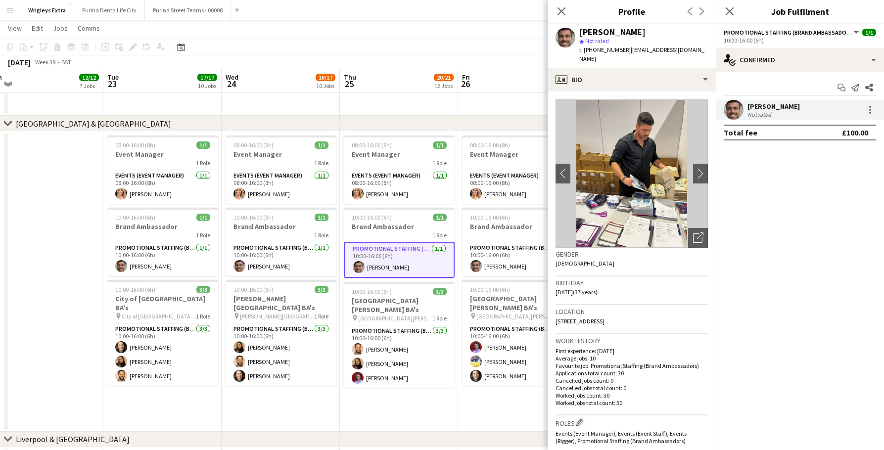
click at [515, 394] on app-date-cell "08:00-16:00 (8h) 1/1 Event Manager 1 Role Events (Event Manager) 1/1 08:00-16:0…" at bounding box center [517, 282] width 118 height 300
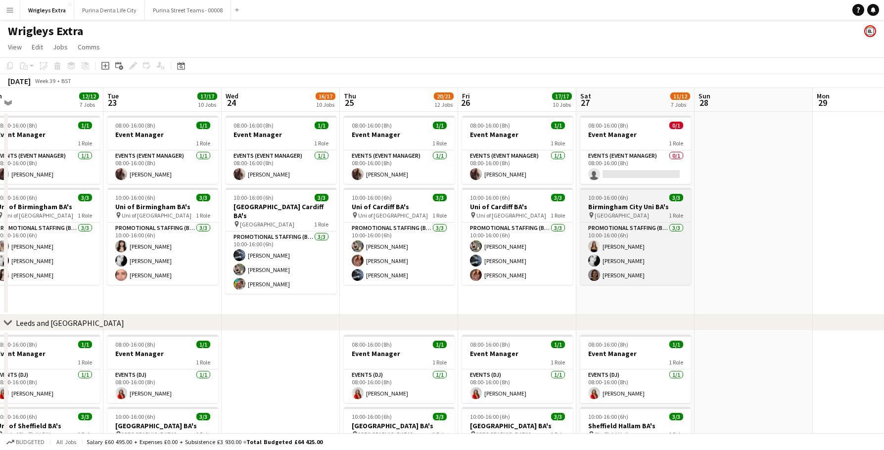
scroll to position [0, 0]
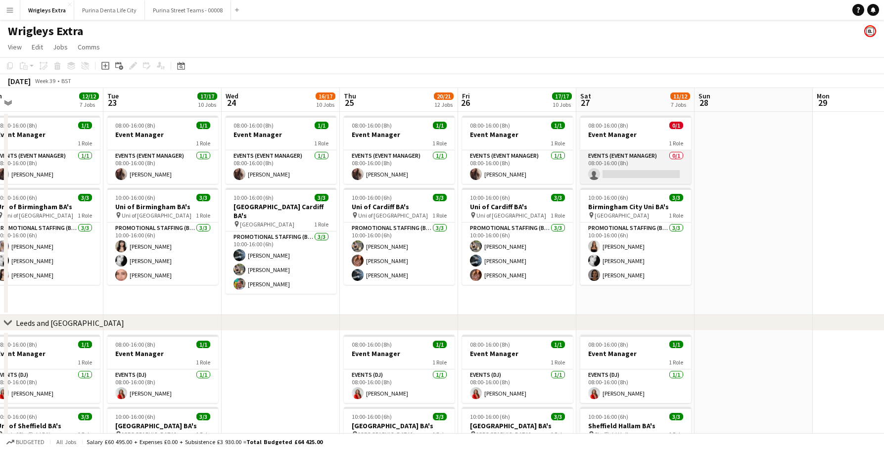
click at [645, 176] on app-card-role "Events (Event Manager) 0/1 08:00-16:00 (8h) single-neutral-actions" at bounding box center [635, 167] width 111 height 34
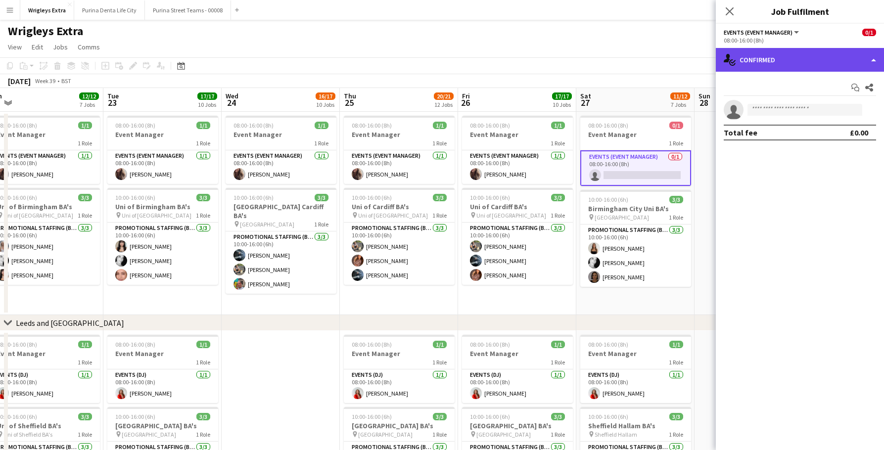
click at [793, 60] on div "single-neutral-actions-check-2 Confirmed" at bounding box center [800, 60] width 168 height 24
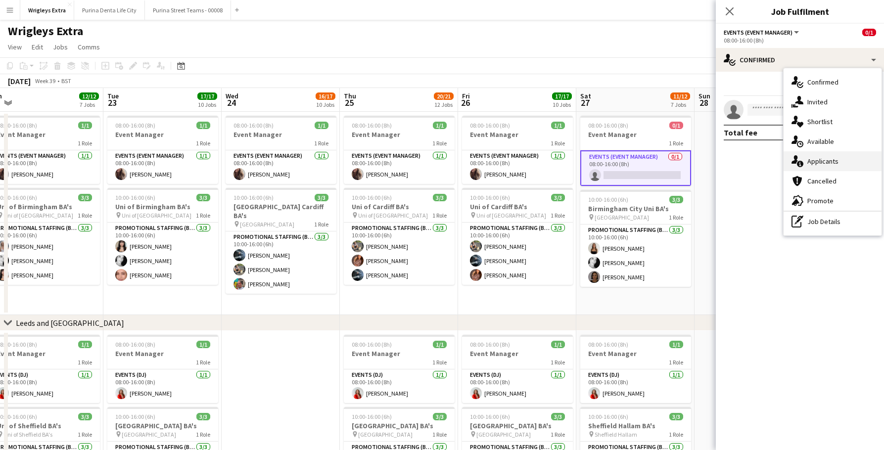
click at [830, 158] on div "single-neutral-actions-information Applicants" at bounding box center [832, 161] width 98 height 20
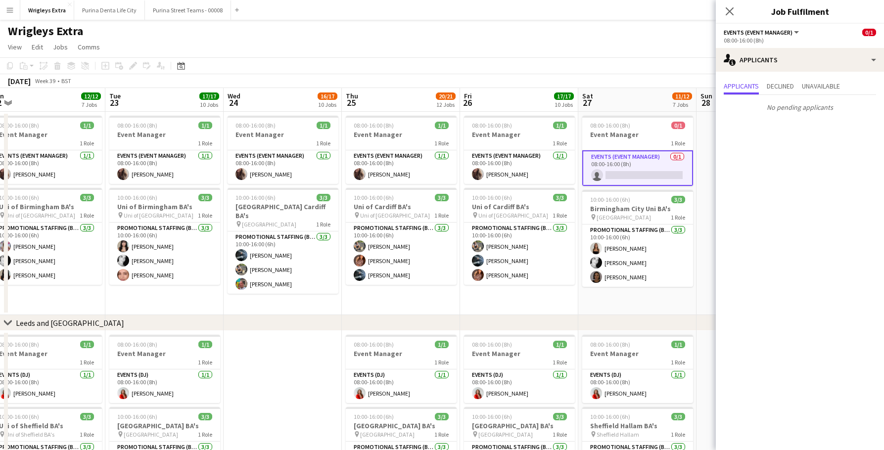
drag, startPoint x: 689, startPoint y: 280, endPoint x: 690, endPoint y: 300, distance: 20.3
click at [690, 300] on app-date-cell "08:00-16:00 (8h) 0/1 Event Manager 1 Role Events (Event Manager) 0/1 08:00-16:0…" at bounding box center [637, 213] width 118 height 203
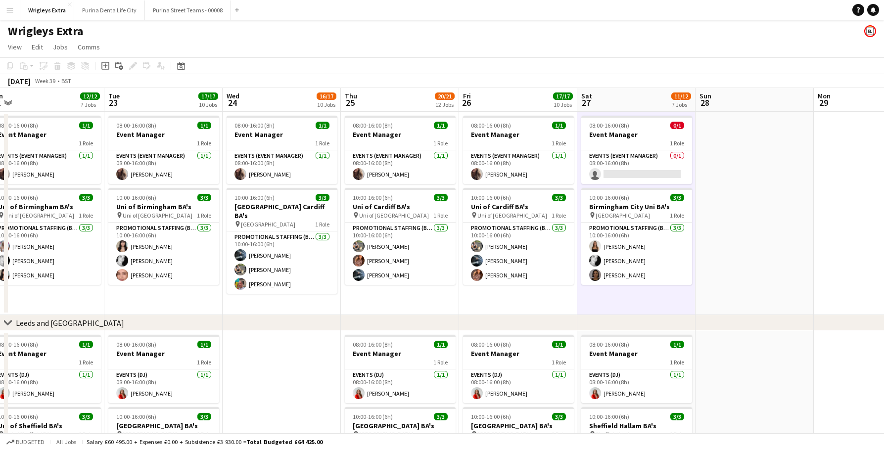
click at [639, 300] on app-date-cell "08:00-16:00 (8h) 0/1 Event Manager 1 Role Events (Event Manager) 0/1 08:00-16:0…" at bounding box center [636, 213] width 118 height 203
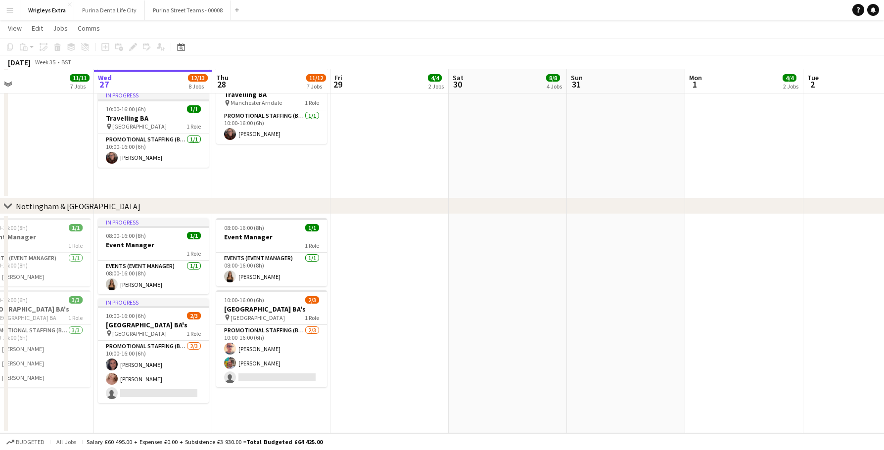
scroll to position [952, 0]
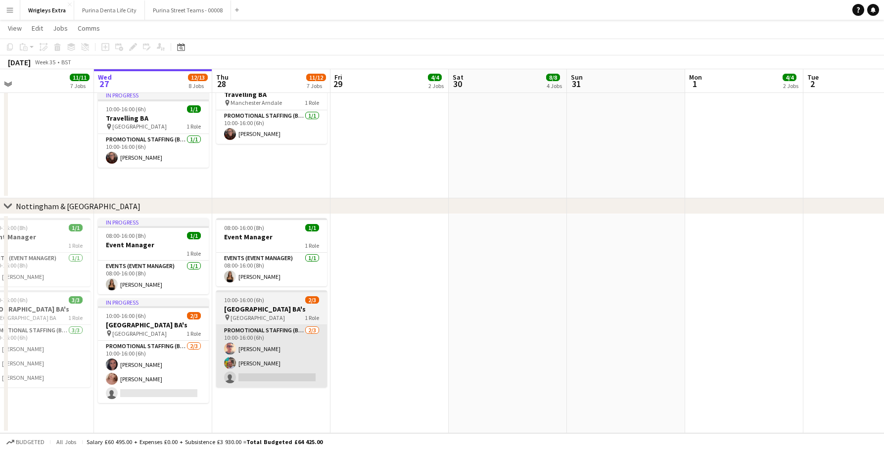
click at [261, 373] on app-card-role "Promotional Staffing (Brand Ambassadors) 2/3 10:00-16:00 (6h) Shane Harmer Owen…" at bounding box center [271, 356] width 111 height 62
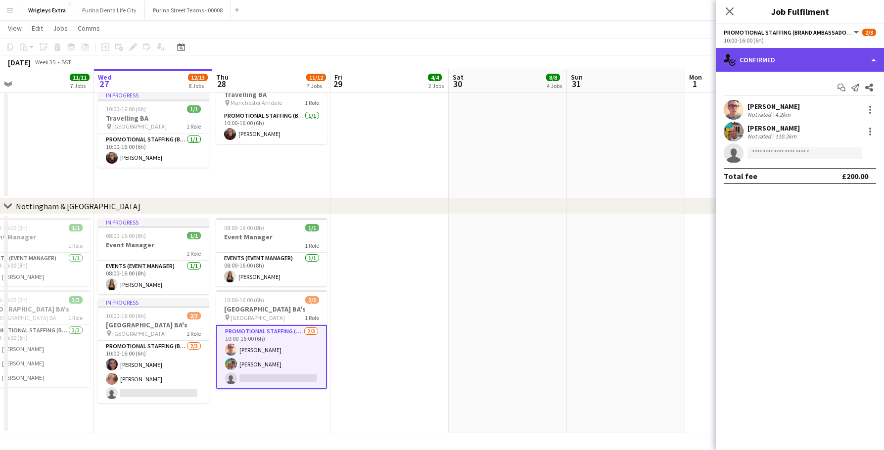
click at [772, 66] on div "single-neutral-actions-check-2 Confirmed" at bounding box center [800, 60] width 168 height 24
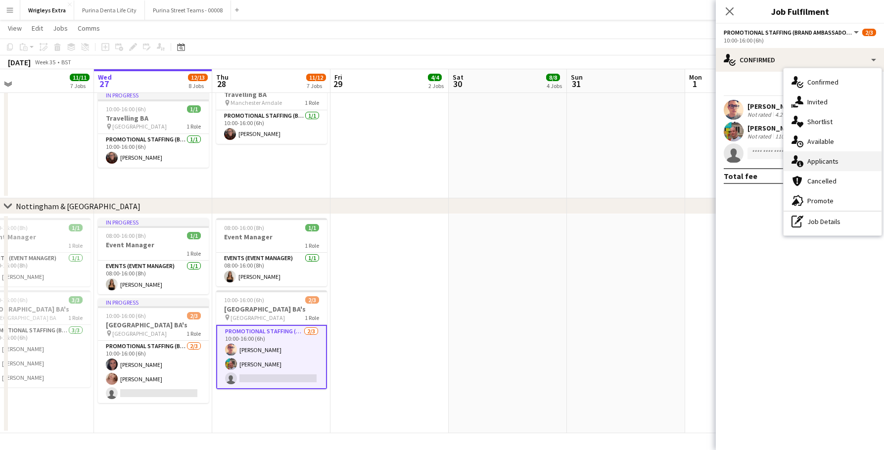
click at [824, 162] on div "single-neutral-actions-information Applicants" at bounding box center [832, 161] width 98 height 20
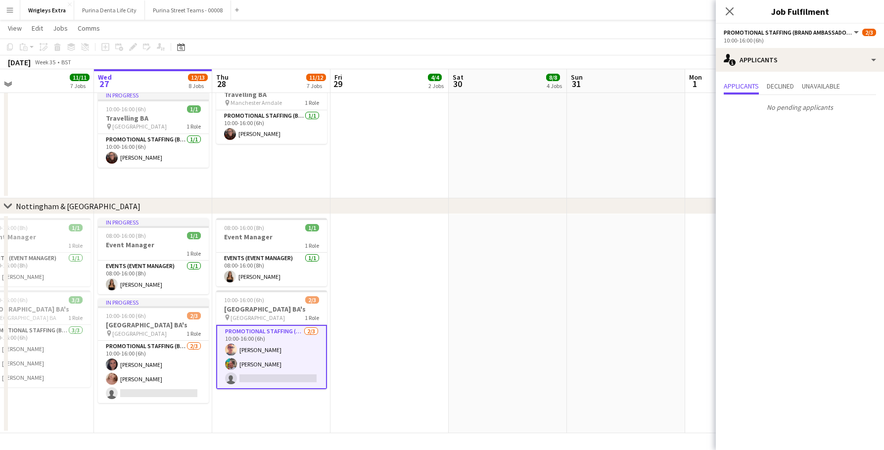
click at [553, 301] on app-date-cell at bounding box center [508, 323] width 118 height 219
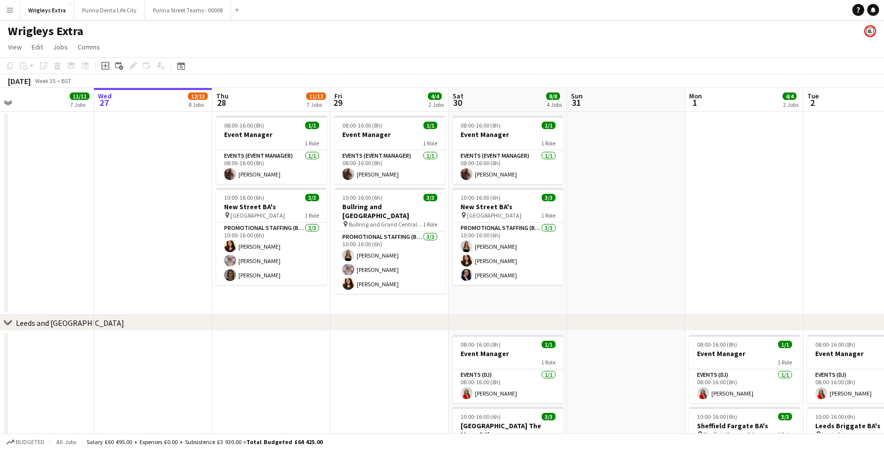
scroll to position [0, 0]
drag, startPoint x: 229, startPoint y: 262, endPoint x: 604, endPoint y: 157, distance: 389.4
click at [229, 262] on app-user-avatar at bounding box center [230, 261] width 12 height 12
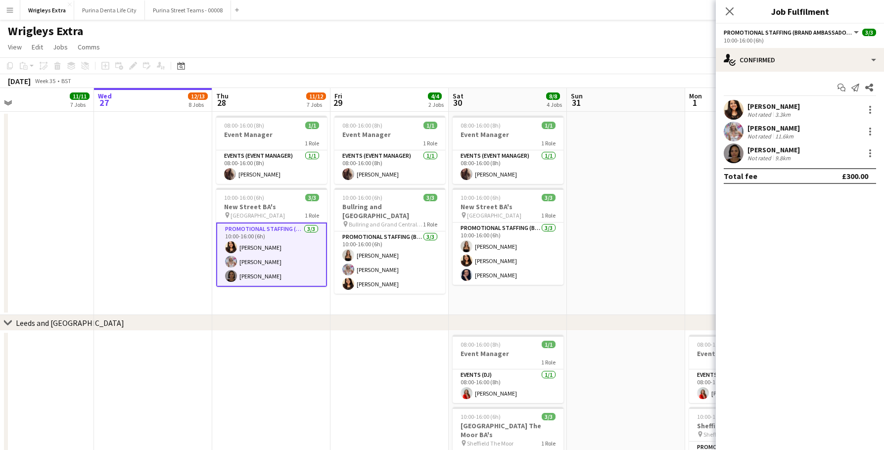
click at [734, 131] on app-user-avatar at bounding box center [733, 132] width 20 height 20
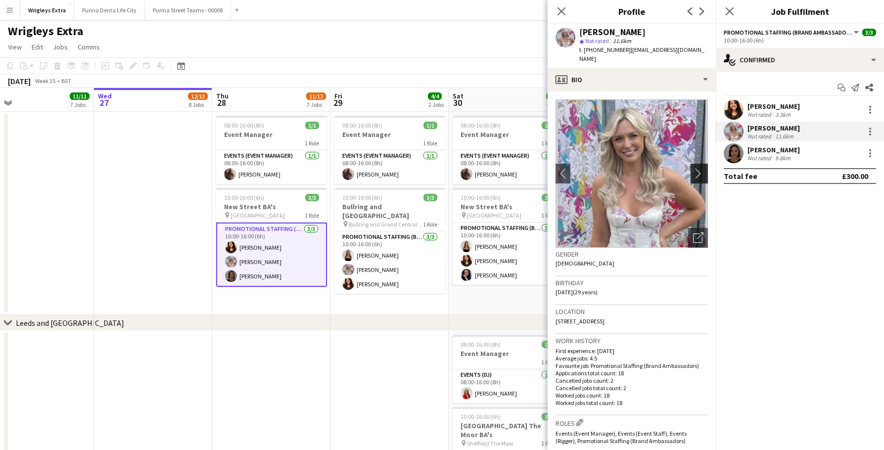
click at [704, 169] on button "chevron-right" at bounding box center [700, 174] width 20 height 20
click at [698, 168] on app-icon "chevron-right" at bounding box center [700, 173] width 15 height 10
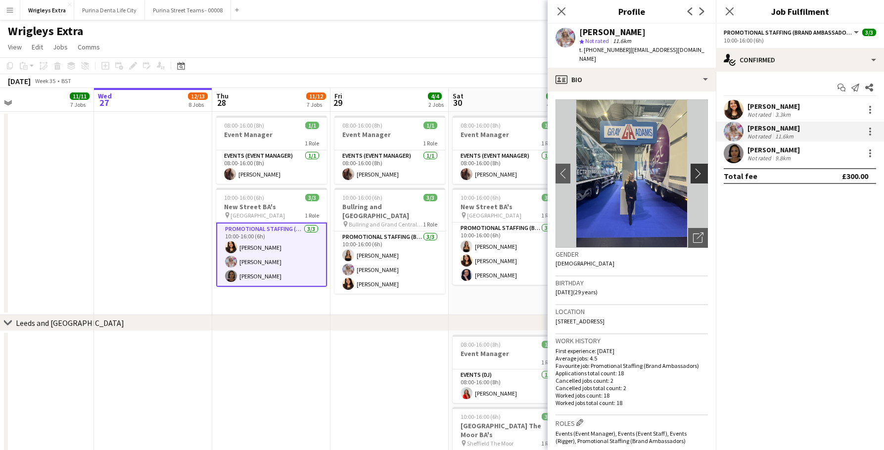
click at [698, 168] on app-icon "chevron-right" at bounding box center [700, 173] width 15 height 10
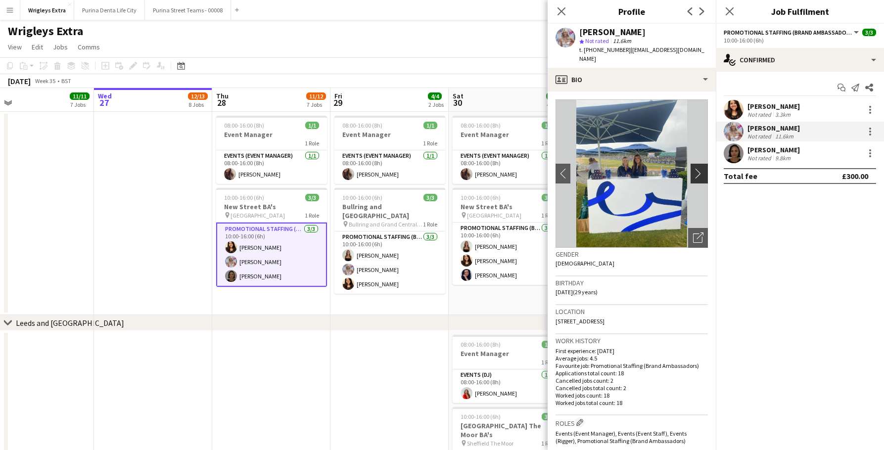
click at [698, 168] on app-icon "chevron-right" at bounding box center [700, 173] width 15 height 10
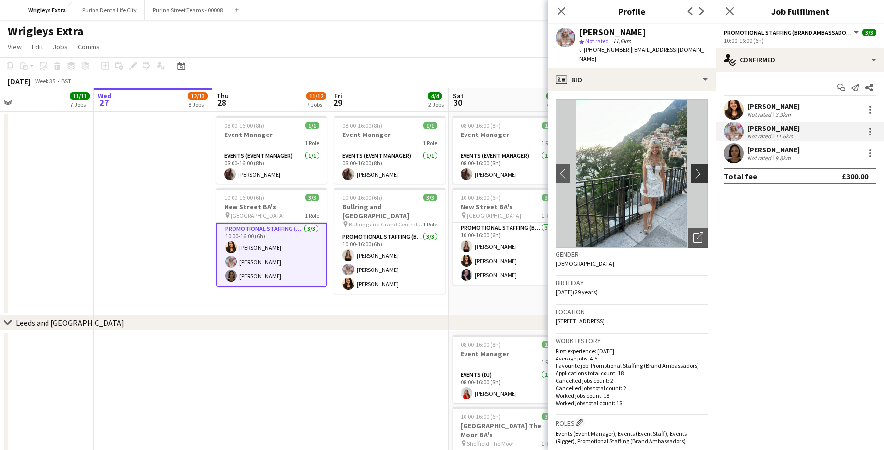
click at [698, 168] on app-icon "chevron-right" at bounding box center [700, 173] width 15 height 10
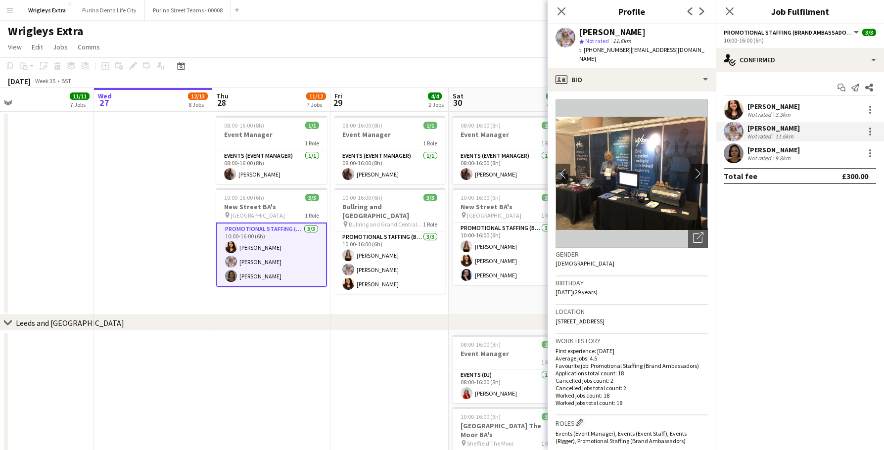
click at [698, 168] on app-icon "chevron-right" at bounding box center [700, 173] width 15 height 10
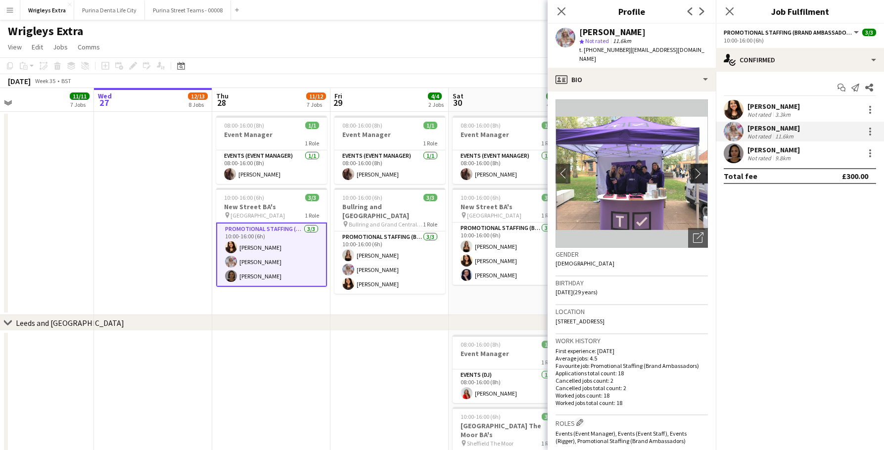
click at [698, 168] on app-icon "chevron-right" at bounding box center [700, 173] width 15 height 10
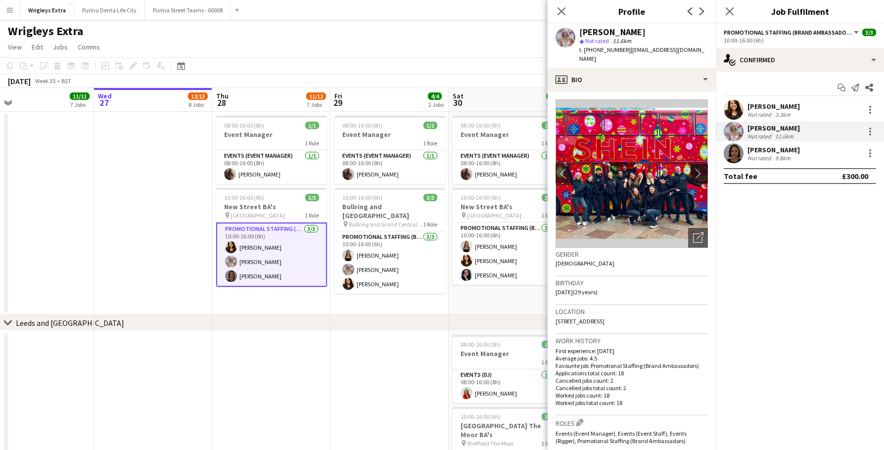
click at [698, 168] on app-icon "chevron-right" at bounding box center [700, 173] width 15 height 10
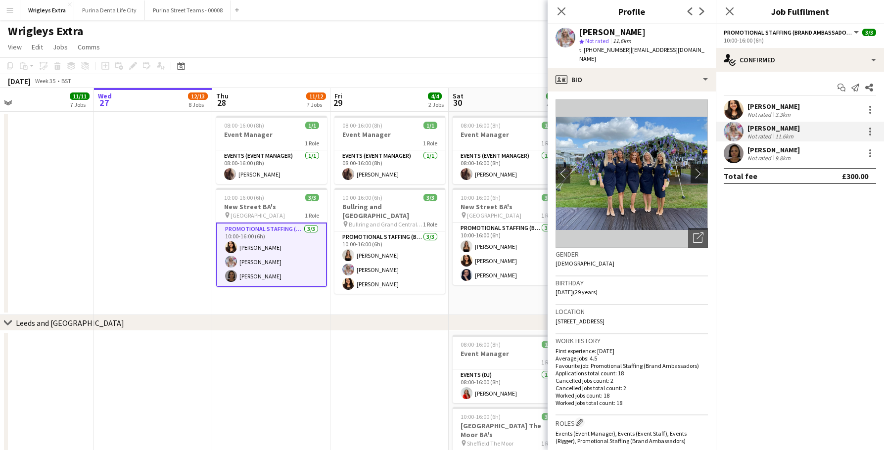
click at [698, 168] on app-icon "chevron-right" at bounding box center [700, 173] width 15 height 10
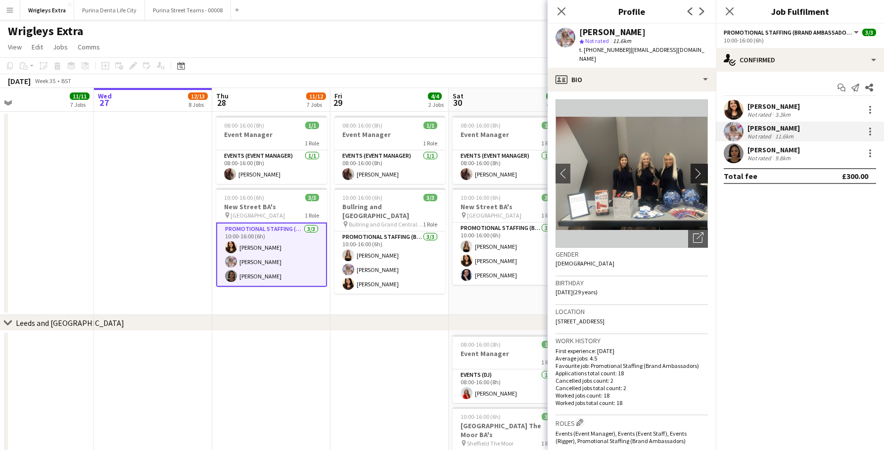
click at [698, 168] on app-icon "chevron-right" at bounding box center [700, 173] width 15 height 10
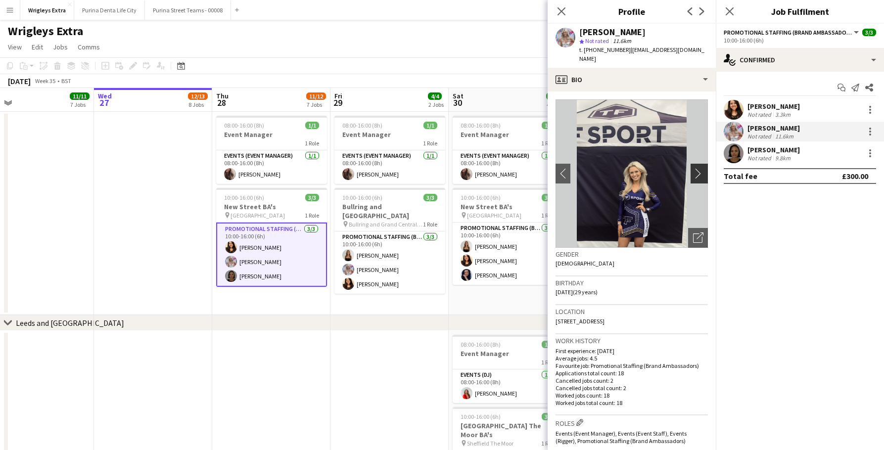
click at [698, 168] on app-icon "chevron-right" at bounding box center [700, 173] width 15 height 10
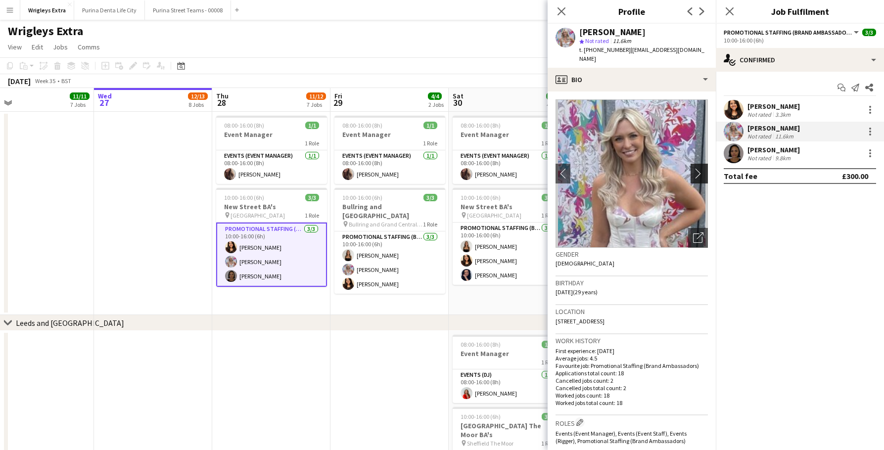
click at [698, 168] on app-icon "chevron-right" at bounding box center [700, 173] width 15 height 10
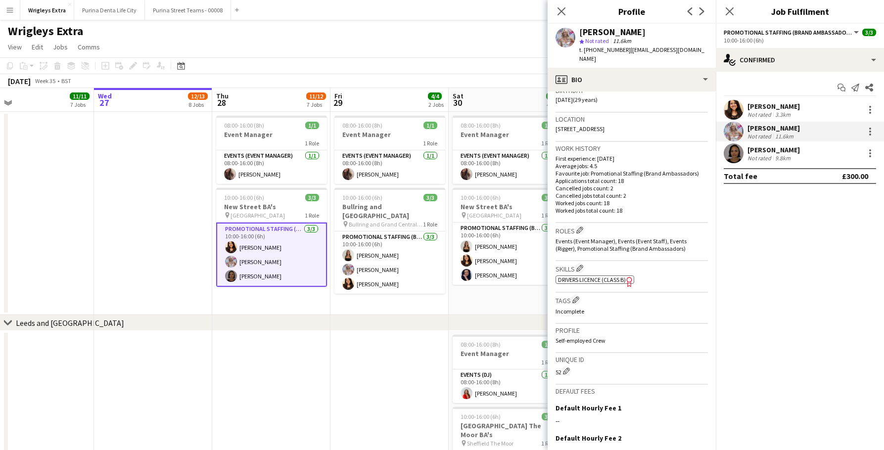
scroll to position [191, 0]
click at [507, 62] on app-toolbar "Copy Paste Paste Command V Paste with crew Command Shift V Paste linked Job Del…" at bounding box center [442, 65] width 884 height 17
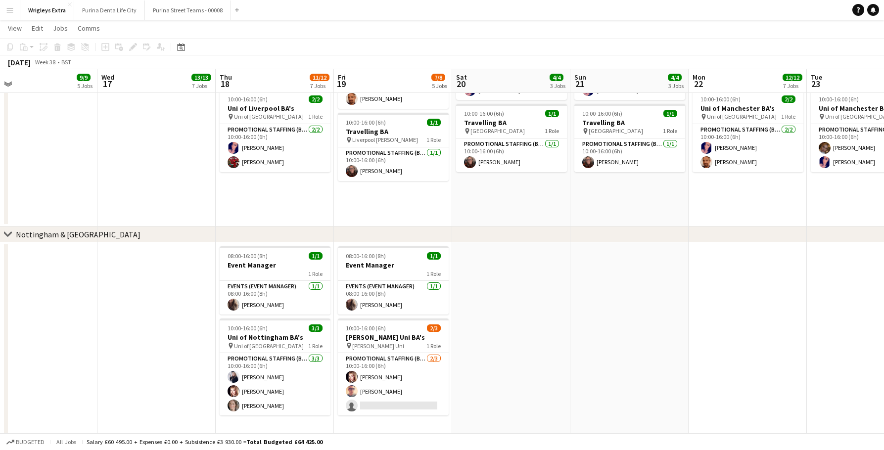
scroll to position [0, 258]
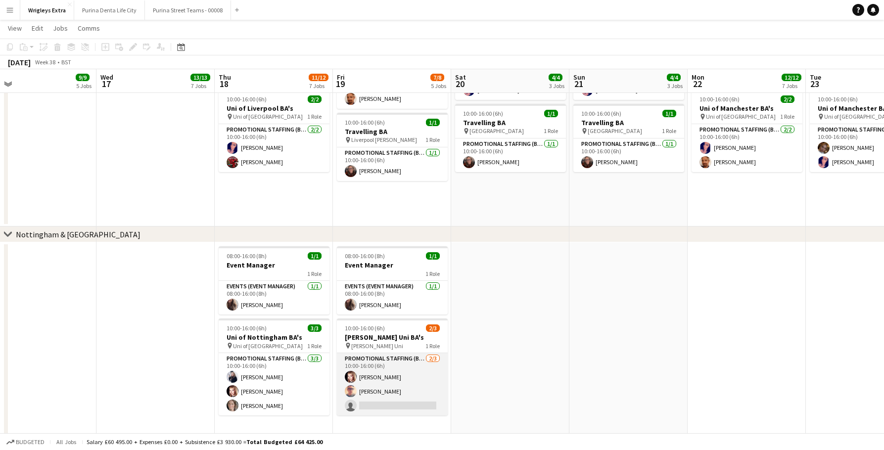
click at [409, 396] on app-card-role "Promotional Staffing (Brand Ambassadors) 2/3 10:00-16:00 (6h) Isabeau Bentley S…" at bounding box center [392, 384] width 111 height 62
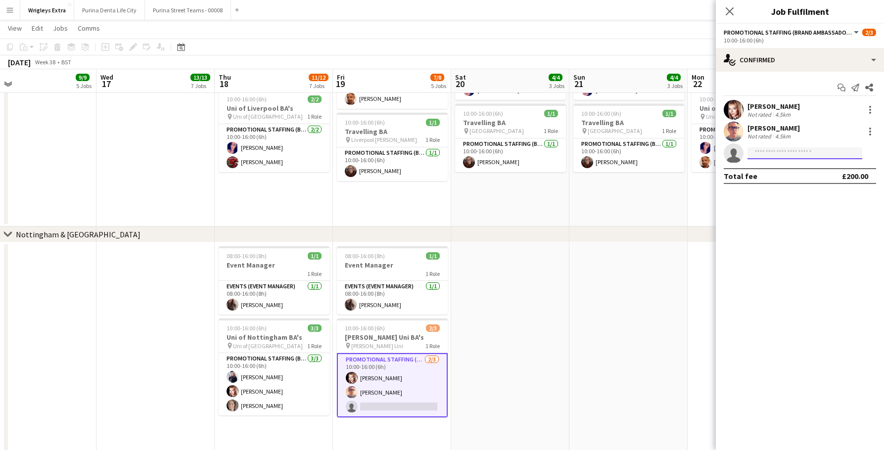
click at [770, 151] on input at bounding box center [804, 153] width 115 height 12
type input "****"
click at [777, 169] on span "Tessa Lawson-Hughes" at bounding box center [783, 167] width 57 height 8
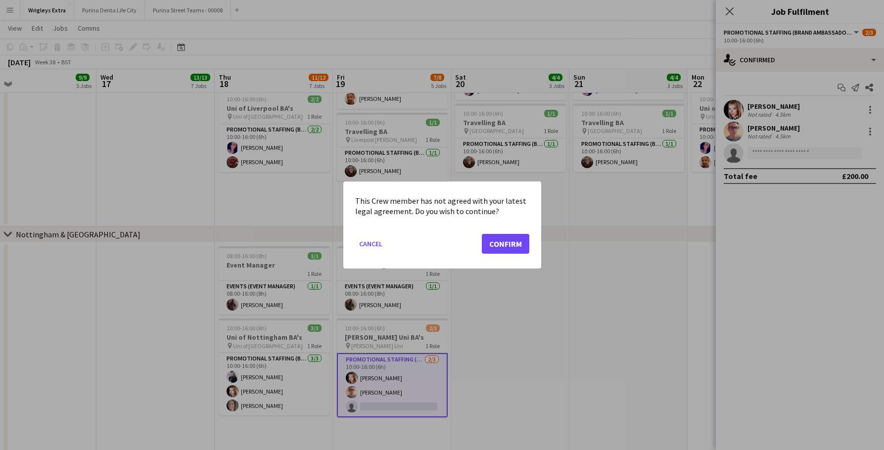
click at [508, 241] on button "Confirm" at bounding box center [505, 244] width 47 height 20
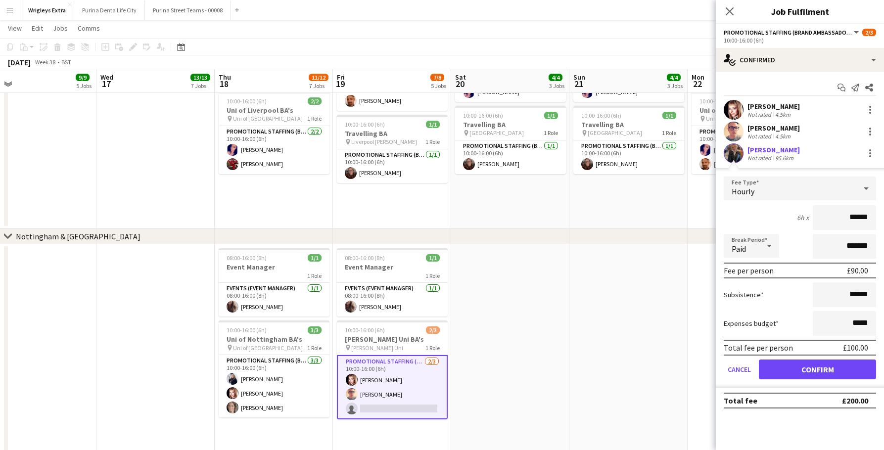
scroll to position [922, 0]
click at [807, 374] on button "Confirm" at bounding box center [817, 370] width 117 height 20
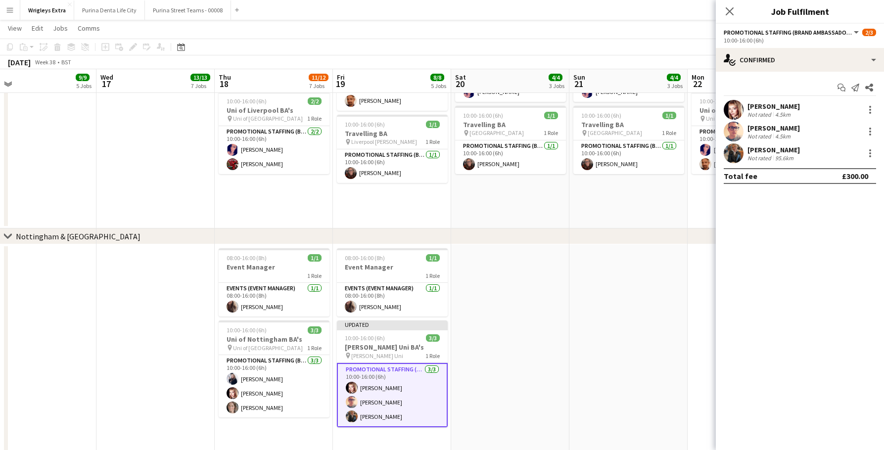
click at [626, 368] on app-date-cell at bounding box center [628, 353] width 118 height 219
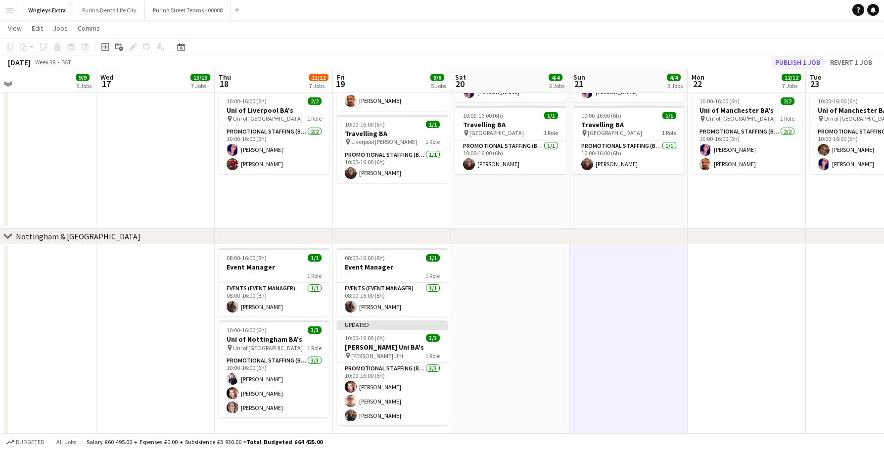
click at [789, 63] on button "Publish 1 job" at bounding box center [797, 62] width 53 height 13
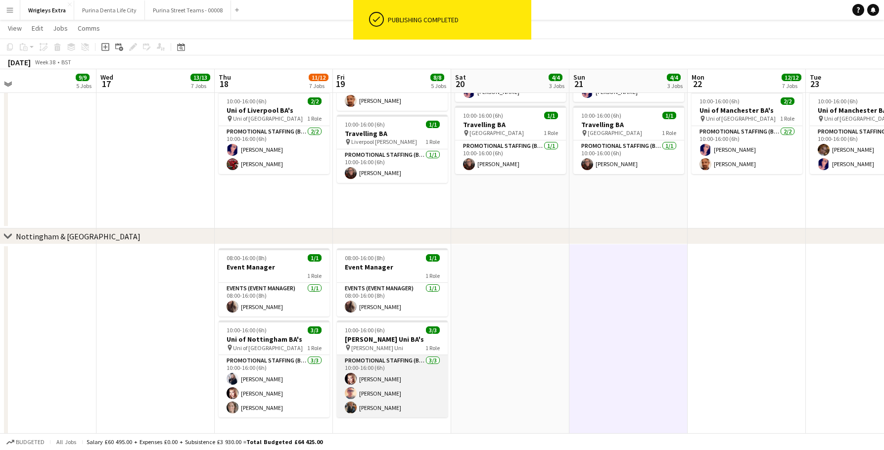
click at [387, 411] on app-card-role "Promotional Staffing (Brand Ambassadors) 3/3 10:00-16:00 (6h) Isabeau Bentley S…" at bounding box center [392, 386] width 111 height 62
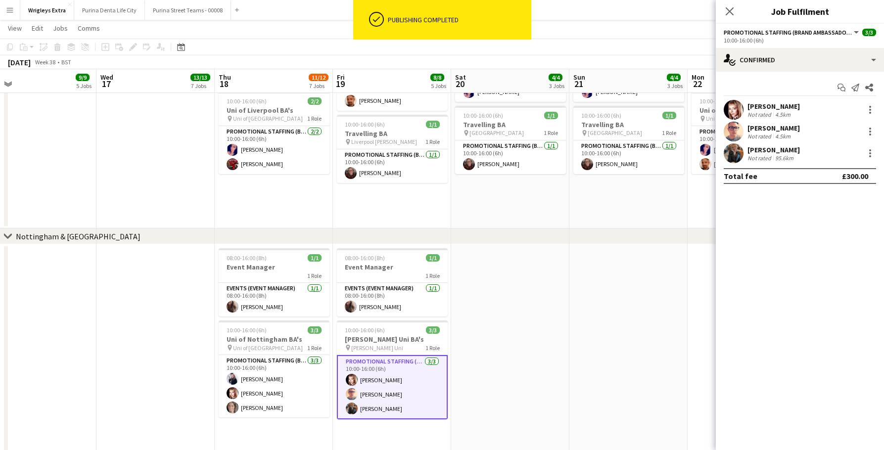
click at [734, 153] on app-user-avatar at bounding box center [733, 153] width 20 height 20
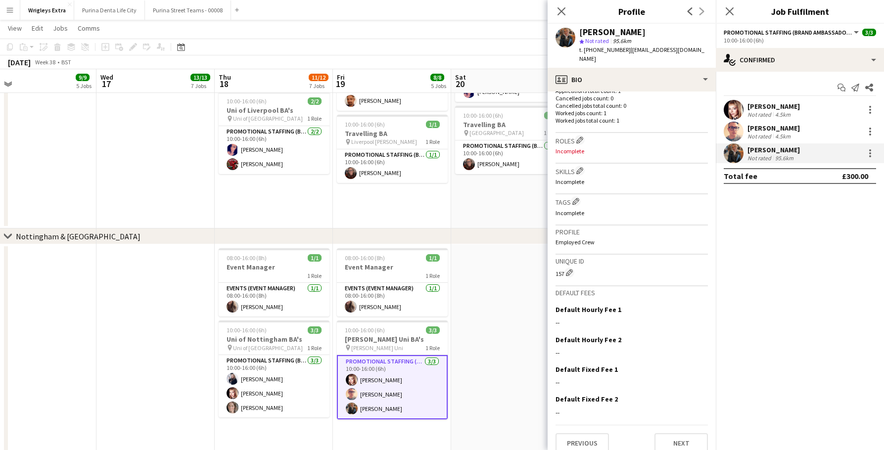
scroll to position [274, 0]
click at [500, 354] on app-date-cell at bounding box center [510, 353] width 118 height 219
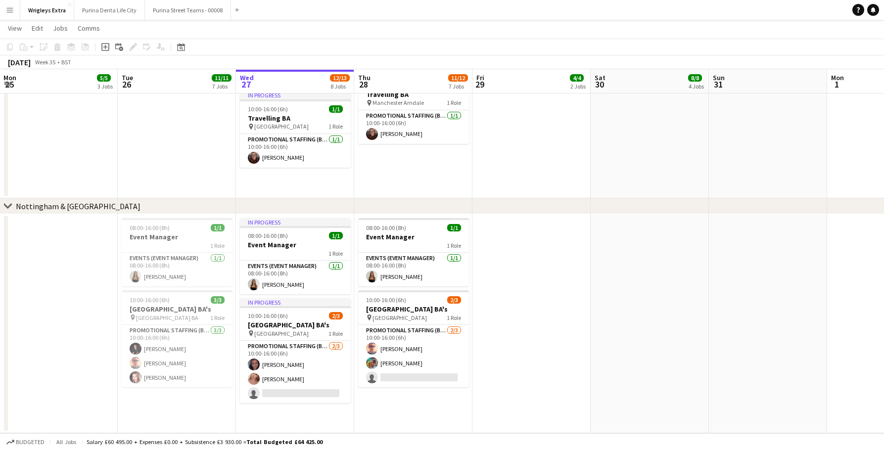
scroll to position [952, 0]
click at [427, 377] on app-card-role "Promotional Staffing (Brand Ambassadors) 2/3 10:00-16:00 (6h) Shane Harmer Owen…" at bounding box center [413, 356] width 111 height 62
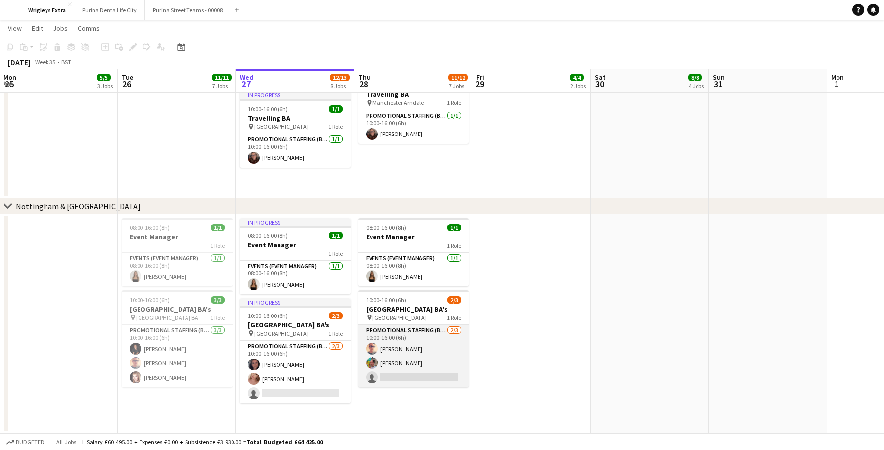
click at [427, 373] on app-card-role "Promotional Staffing (Brand Ambassadors) 2/3 10:00-16:00 (6h) Shane Harmer Owen…" at bounding box center [413, 356] width 111 height 62
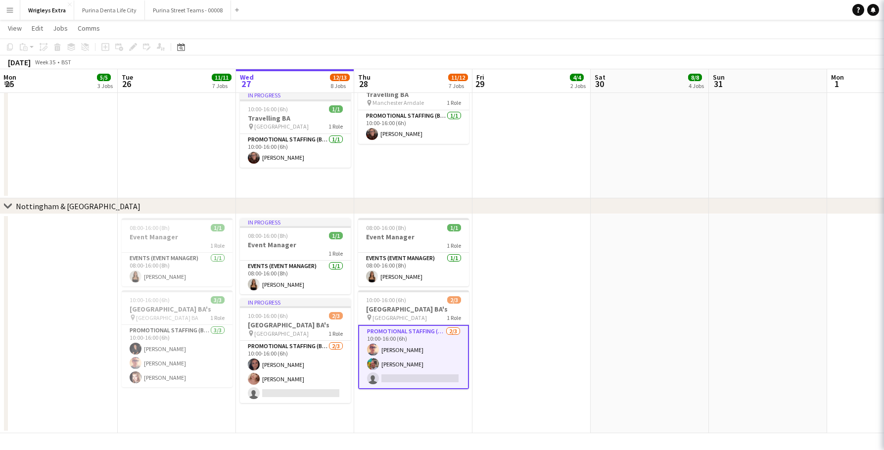
scroll to position [0, 236]
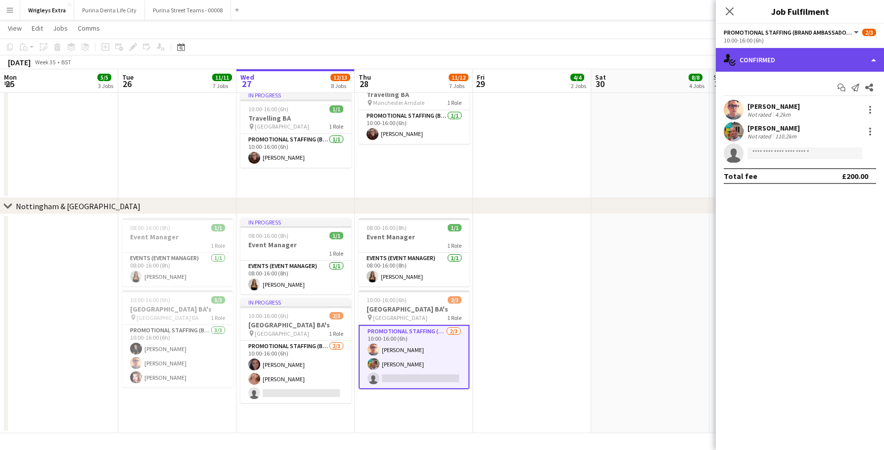
click at [791, 55] on div "single-neutral-actions-check-2 Confirmed" at bounding box center [800, 60] width 168 height 24
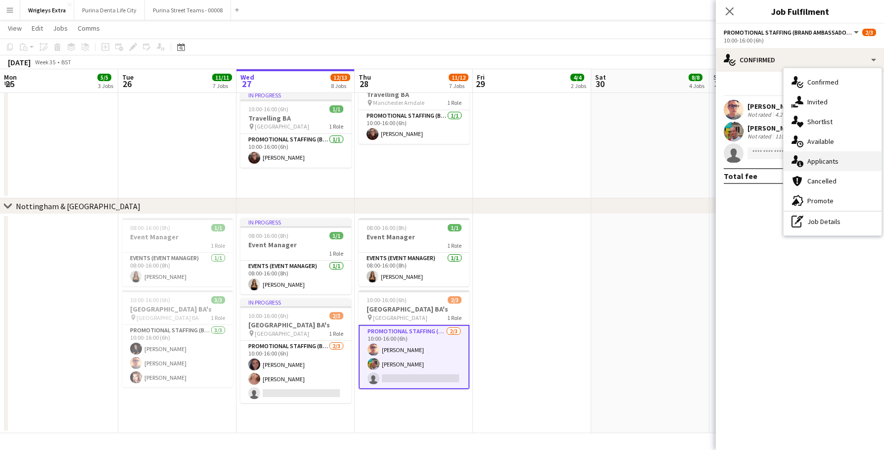
click at [819, 155] on div "single-neutral-actions-information Applicants" at bounding box center [832, 161] width 98 height 20
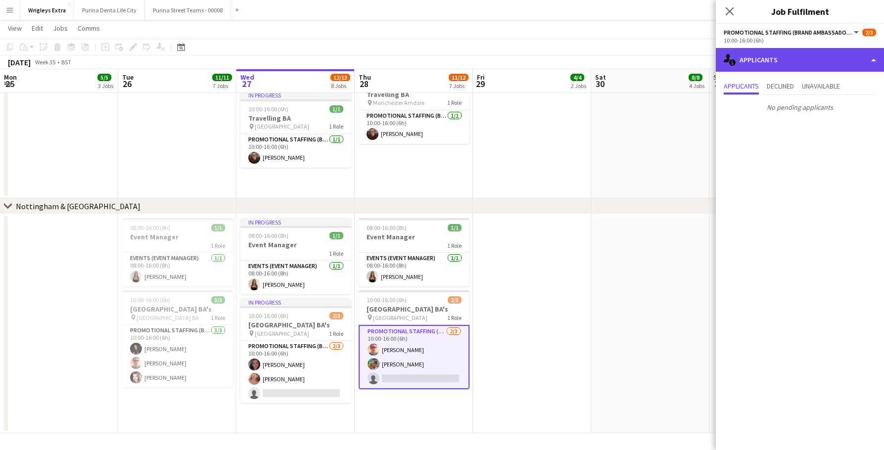
click at [760, 53] on div "single-neutral-actions-information Applicants" at bounding box center [800, 60] width 168 height 24
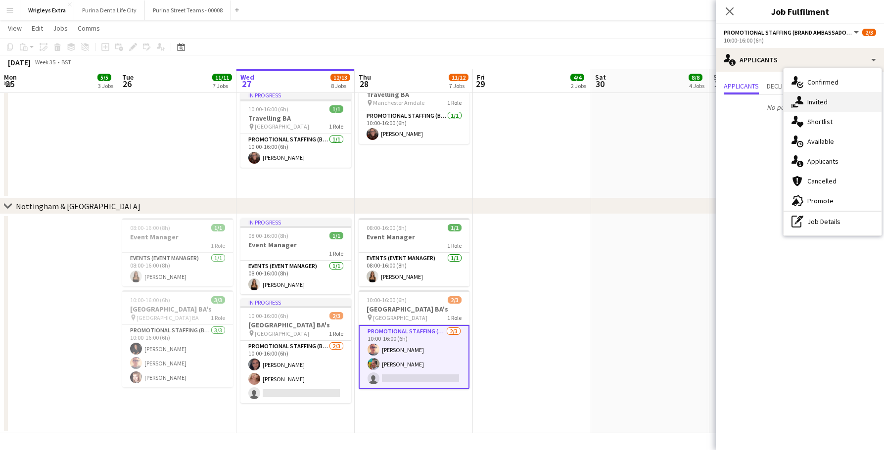
click at [804, 95] on div "single-neutral-actions-share-1 Invited" at bounding box center [832, 102] width 98 height 20
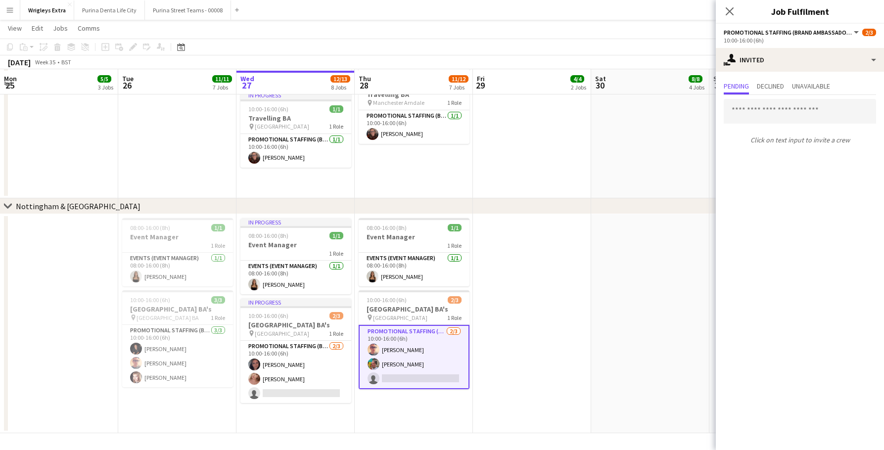
scroll to position [952, 0]
click at [632, 246] on app-date-cell at bounding box center [650, 323] width 118 height 219
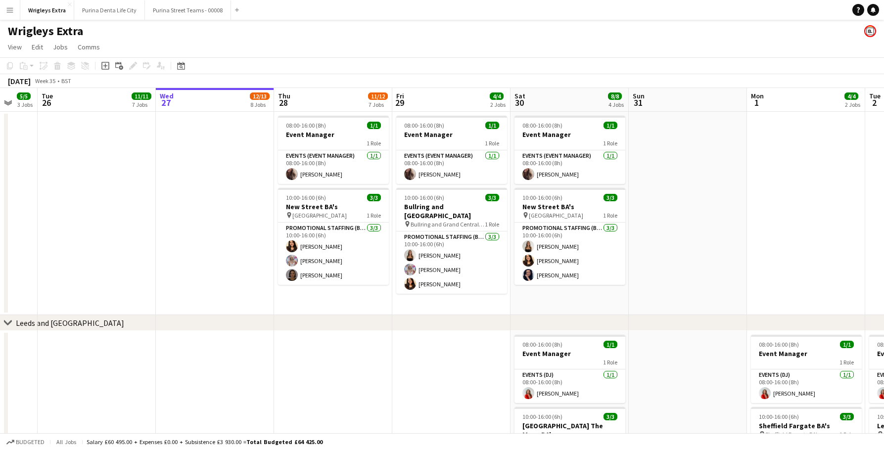
scroll to position [0, 318]
click at [697, 26] on div "Wrigleys Extra" at bounding box center [442, 29] width 884 height 19
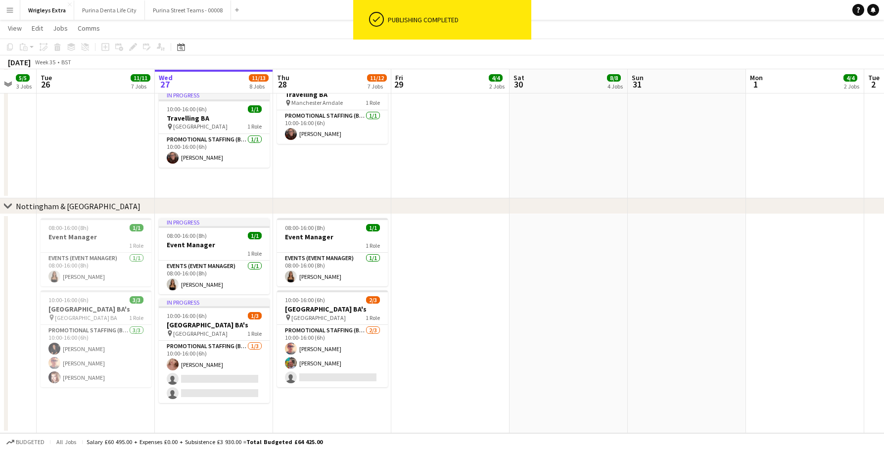
scroll to position [952, 0]
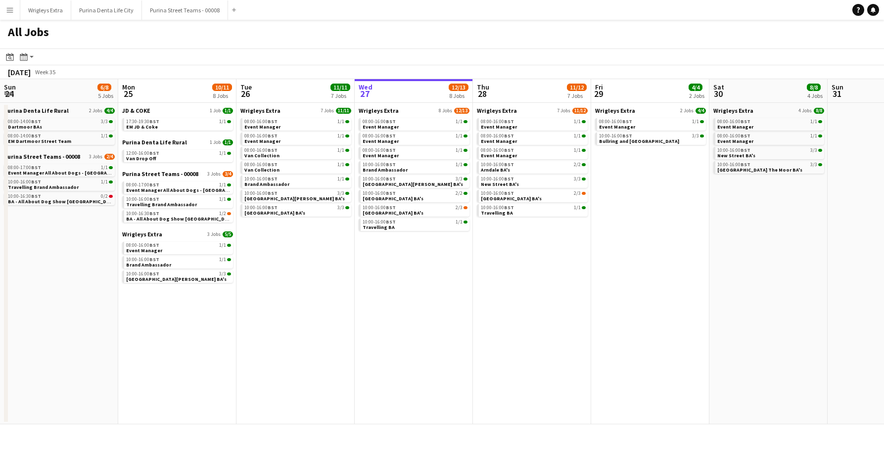
scroll to position [0, 236]
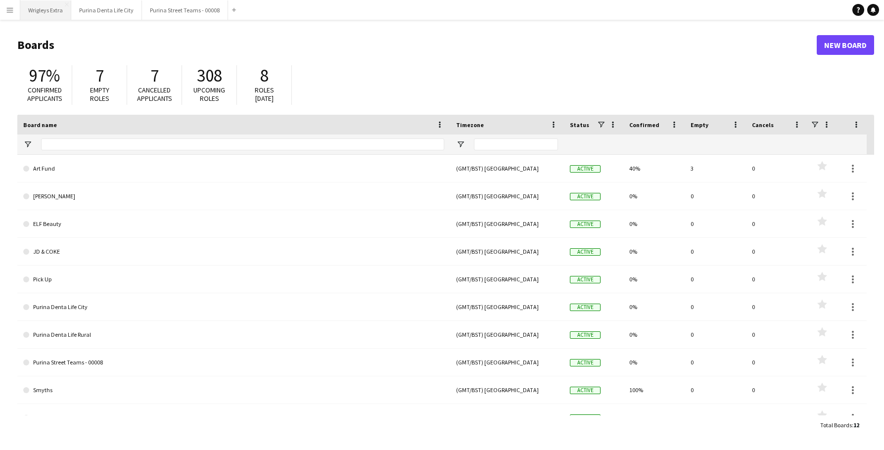
click at [36, 10] on button "Wrigleys Extra Close" at bounding box center [45, 9] width 51 height 19
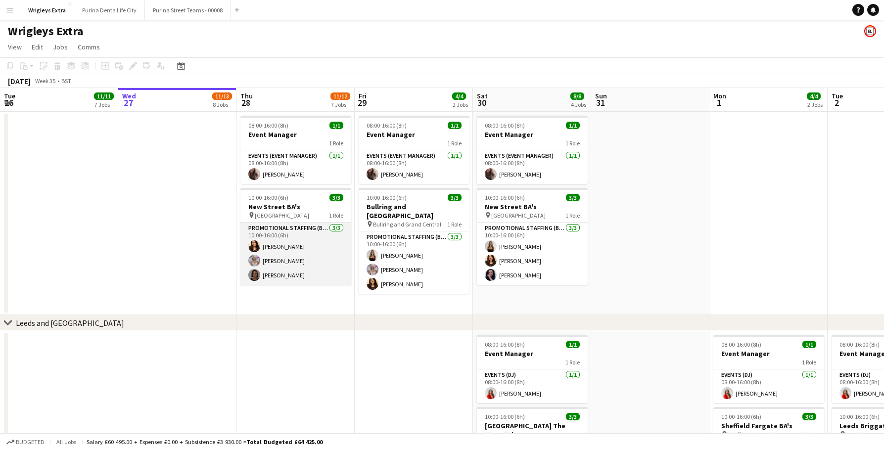
click at [286, 266] on app-card-role "Promotional Staffing (Brand Ambassadors) 3/3 10:00-16:00 (6h) kiren chanchal Lu…" at bounding box center [295, 254] width 111 height 62
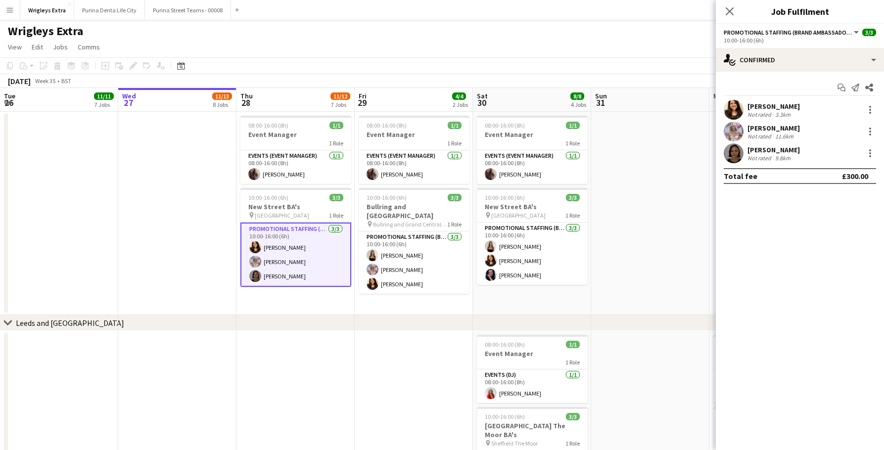
click at [730, 156] on app-user-avatar at bounding box center [733, 153] width 20 height 20
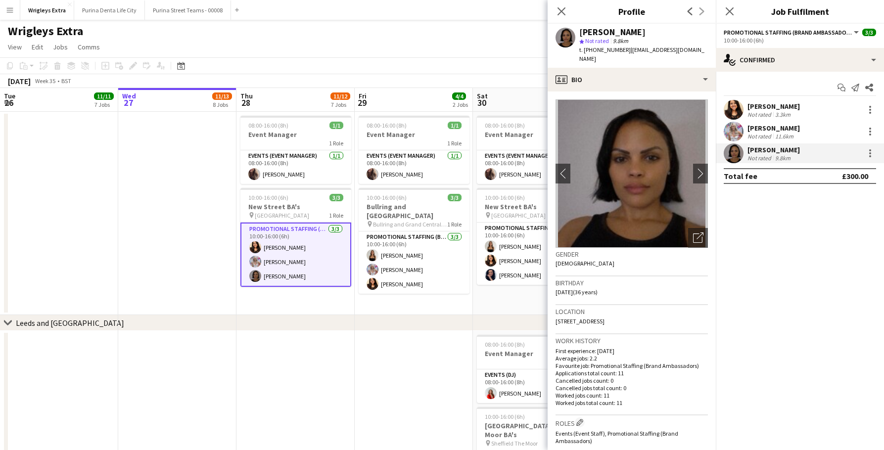
click at [361, 40] on app-page-menu "View Day view expanded Day view collapsed Month view Date picker Jump to today …" at bounding box center [442, 48] width 884 height 19
